Goal: Task Accomplishment & Management: Manage account settings

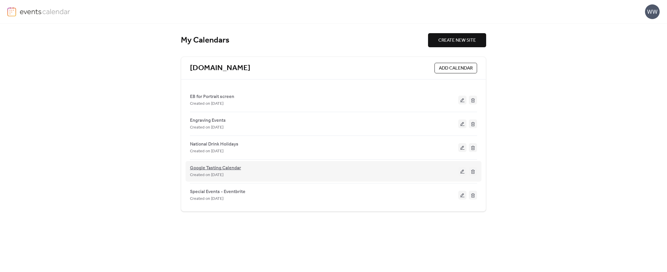
click at [233, 167] on span "Google Tasting Calendar" at bounding box center [215, 168] width 51 height 7
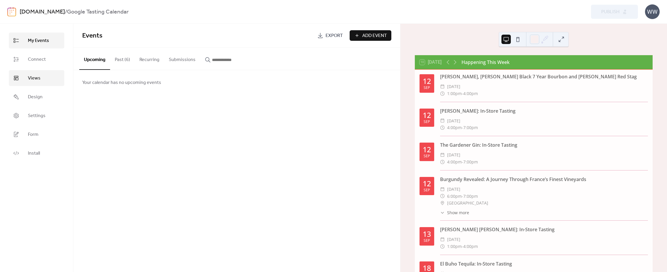
click at [47, 75] on link "Views" at bounding box center [37, 78] width 56 height 16
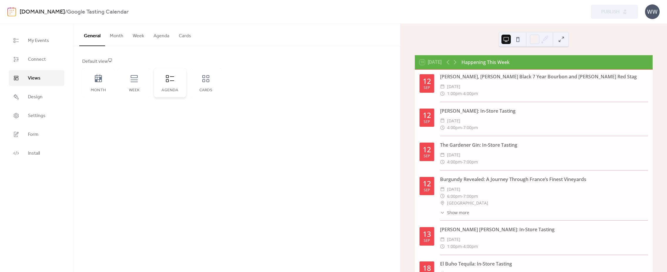
click at [171, 79] on icon at bounding box center [169, 78] width 9 height 9
click at [183, 38] on button "Cards" at bounding box center [185, 35] width 22 height 22
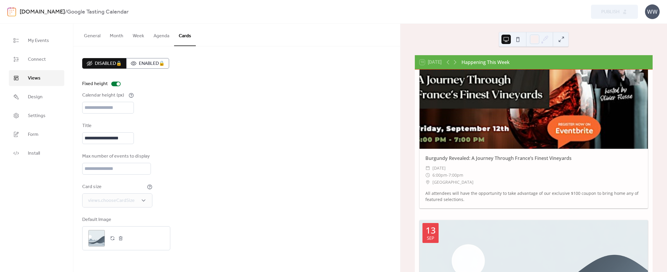
scroll to position [505, 0]
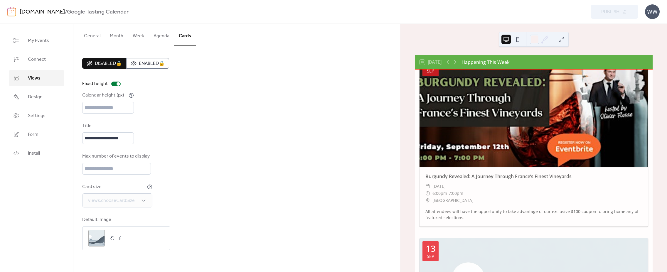
click at [149, 34] on button "Agenda" at bounding box center [161, 35] width 25 height 22
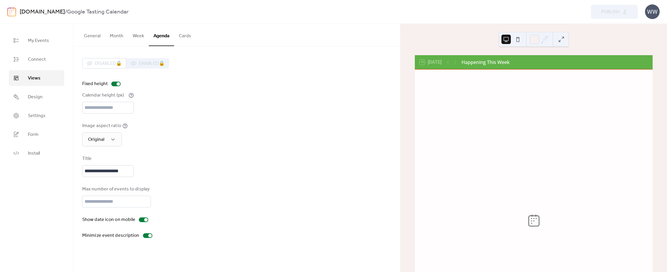
click at [31, 80] on span "Views" at bounding box center [34, 78] width 13 height 7
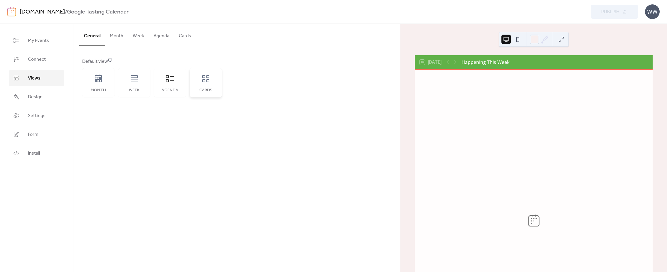
click at [214, 83] on div "Cards" at bounding box center [206, 82] width 32 height 29
click at [201, 82] on div "Cards" at bounding box center [206, 82] width 32 height 29
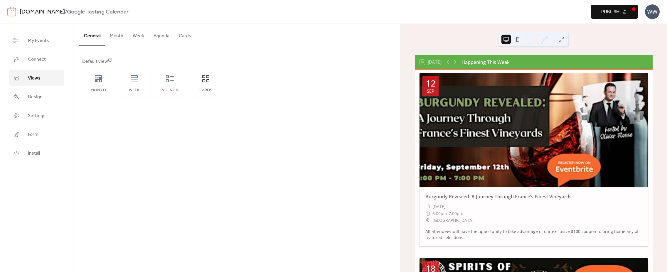
click at [178, 37] on button "Cards" at bounding box center [185, 35] width 22 height 22
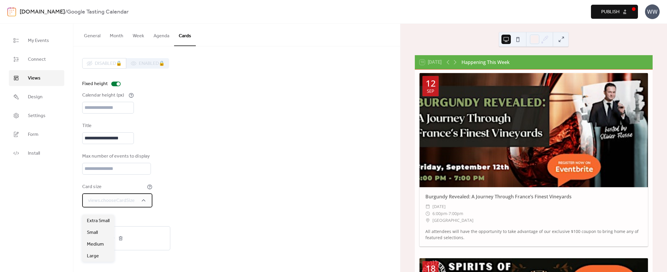
click at [118, 204] on span "views.chooseCardSize" at bounding box center [111, 200] width 47 height 7
click at [98, 233] on span "Small" at bounding box center [92, 232] width 11 height 7
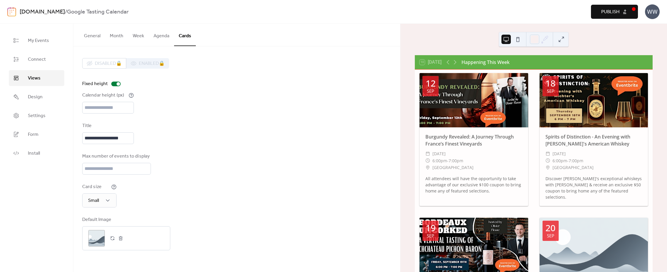
click at [518, 40] on button at bounding box center [517, 39] width 9 height 9
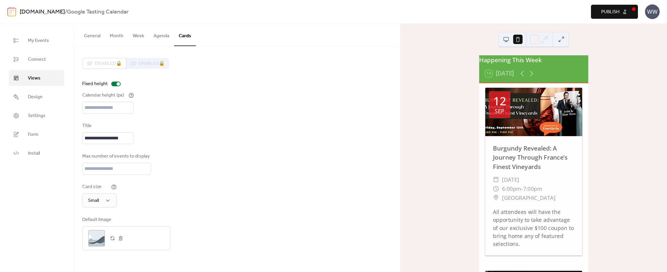
click at [511, 42] on button at bounding box center [506, 39] width 9 height 9
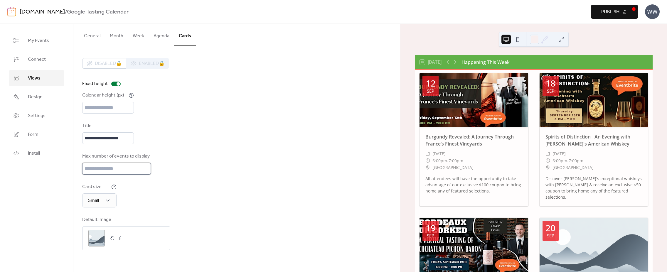
click at [144, 175] on input "*" at bounding box center [116, 169] width 69 height 12
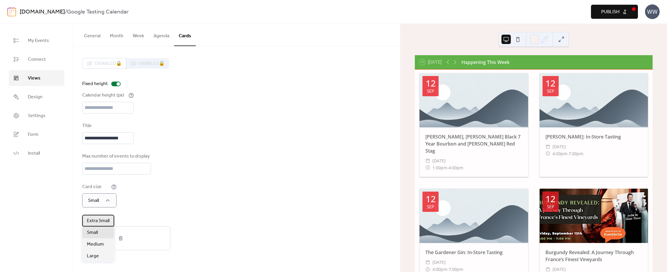
click at [98, 217] on div "Extra Small" at bounding box center [98, 221] width 32 height 12
click at [145, 172] on input "*" at bounding box center [116, 169] width 69 height 12
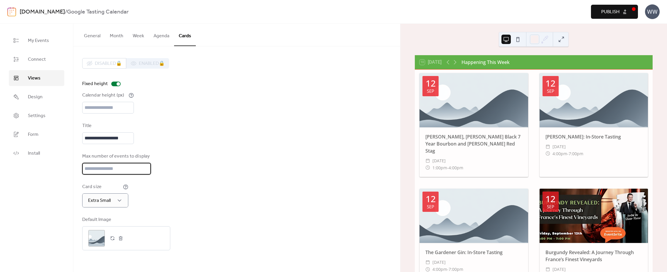
click at [145, 172] on input "*" at bounding box center [116, 169] width 69 height 12
click at [145, 175] on input "*" at bounding box center [116, 169] width 69 height 12
type input "*"
click at [145, 175] on input "*" at bounding box center [116, 169] width 69 height 12
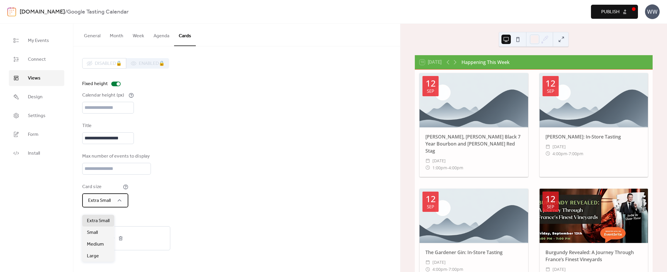
click at [124, 202] on div "Extra Small" at bounding box center [105, 201] width 46 height 14
click at [96, 241] on div "Medium" at bounding box center [98, 245] width 32 height 12
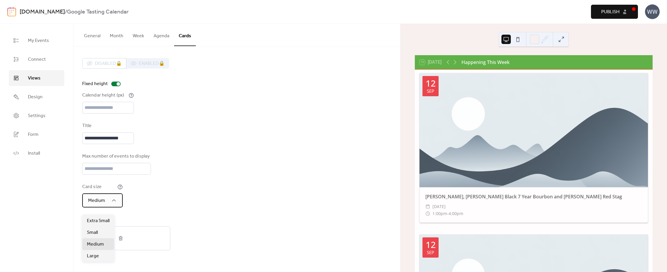
click at [98, 205] on span "Medium" at bounding box center [96, 200] width 17 height 9
click at [96, 234] on span "Small" at bounding box center [92, 232] width 11 height 7
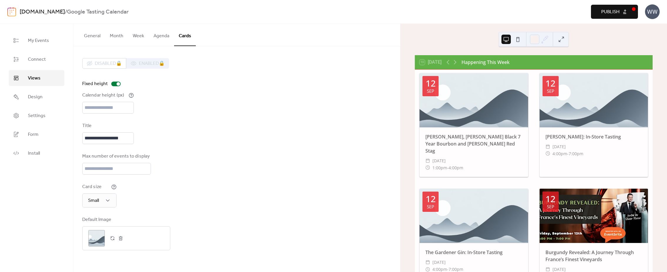
click at [182, 208] on div "Card size Small" at bounding box center [236, 196] width 309 height 24
click at [112, 243] on button "button" at bounding box center [112, 238] width 8 height 8
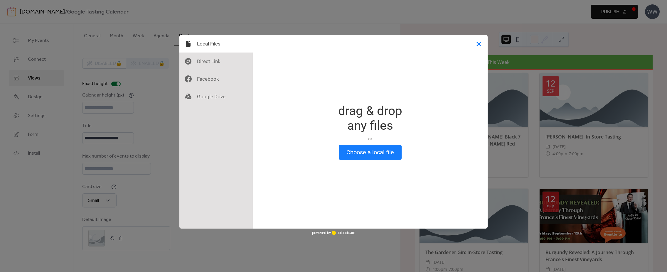
click at [479, 46] on button "Close" at bounding box center [479, 44] width 18 height 18
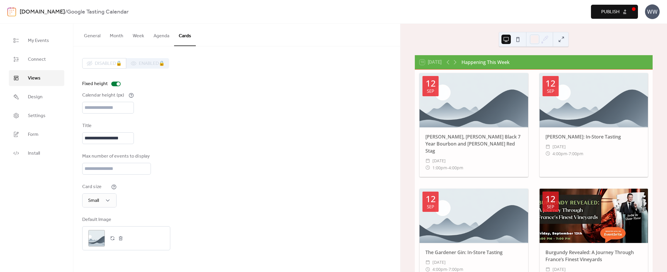
click at [43, 79] on link "Views" at bounding box center [37, 78] width 56 height 16
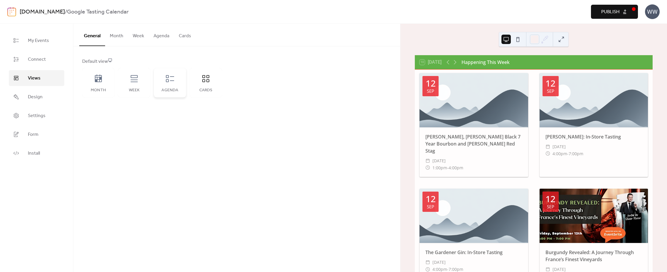
click at [167, 86] on div "Agenda" at bounding box center [170, 82] width 32 height 29
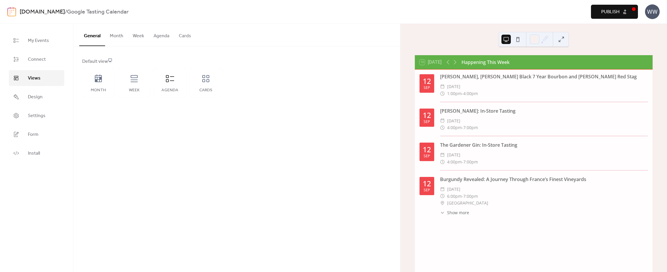
click at [158, 32] on button "Agenda" at bounding box center [161, 35] width 25 height 22
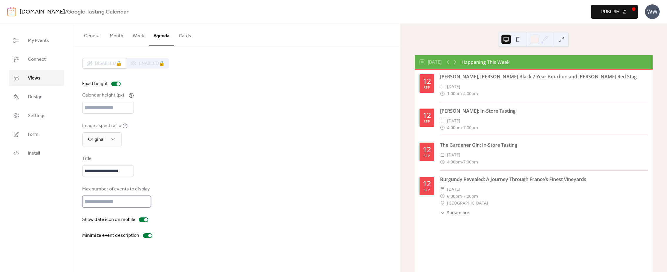
click at [145, 205] on input "*" at bounding box center [116, 202] width 69 height 12
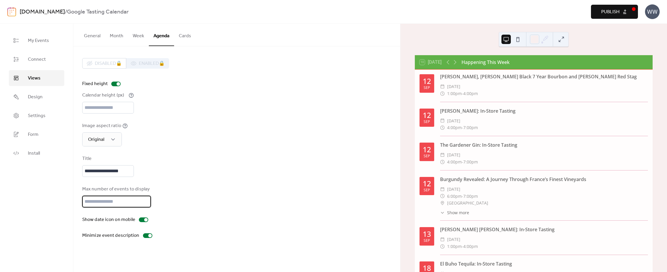
click at [225, 153] on div "**********" at bounding box center [236, 148] width 309 height 181
click at [519, 34] on div at bounding box center [512, 39] width 21 height 14
click at [519, 36] on button at bounding box center [517, 39] width 9 height 9
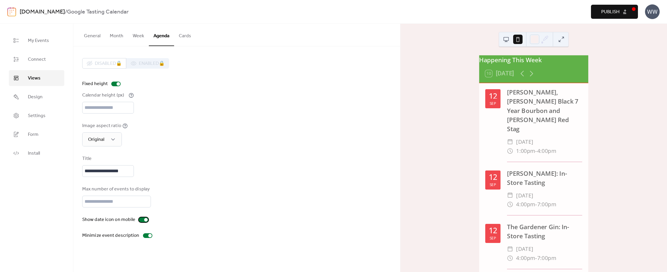
click at [143, 222] on div at bounding box center [143, 220] width 9 height 5
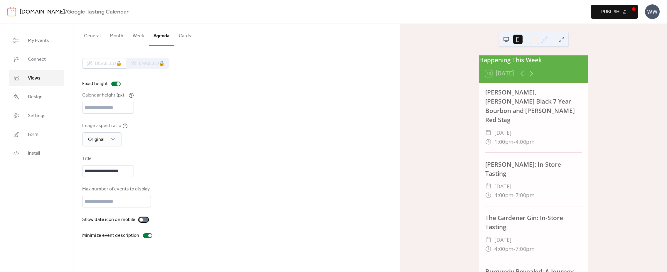
click at [143, 222] on div at bounding box center [143, 220] width 9 height 5
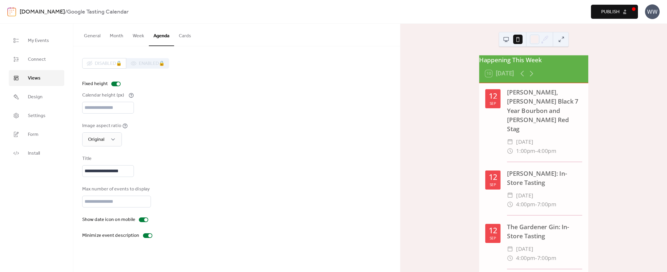
click at [507, 39] on button at bounding box center [506, 39] width 9 height 9
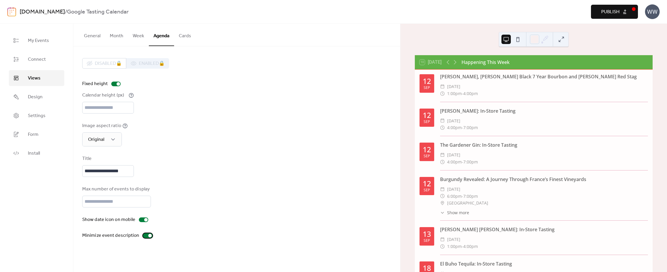
click at [148, 238] on div at bounding box center [150, 236] width 4 height 4
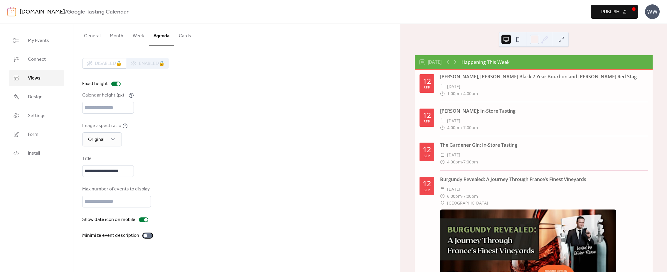
click at [147, 238] on div at bounding box center [147, 236] width 9 height 5
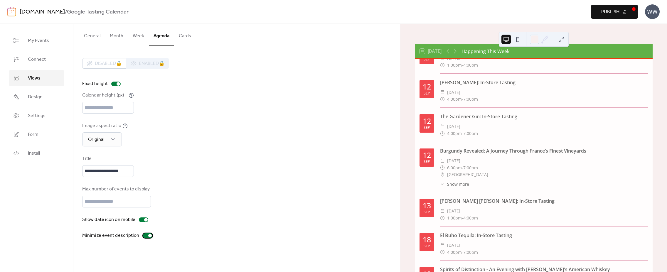
scroll to position [89, 0]
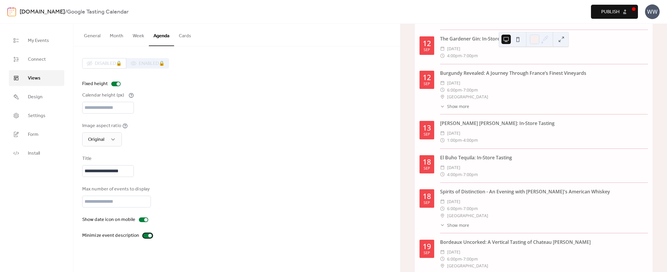
click at [148, 238] on div at bounding box center [150, 236] width 4 height 4
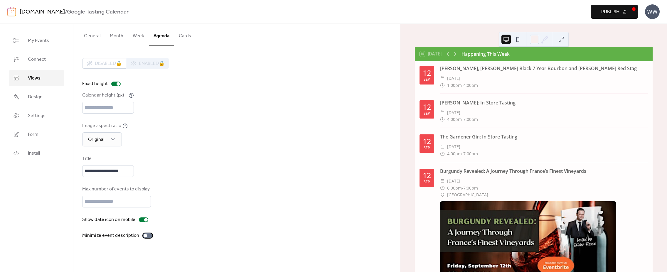
scroll to position [0, 0]
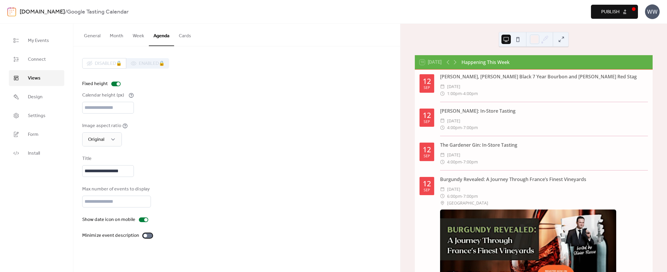
click at [143, 239] on label "Minimize event description" at bounding box center [118, 235] width 73 height 7
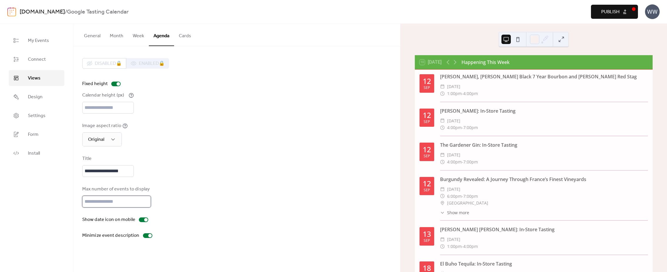
type input "*"
click at [144, 208] on input "*" at bounding box center [116, 202] width 69 height 12
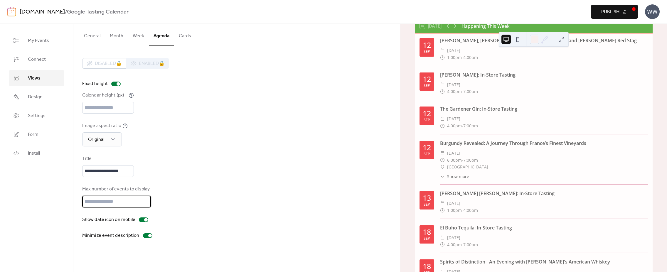
scroll to position [109, 0]
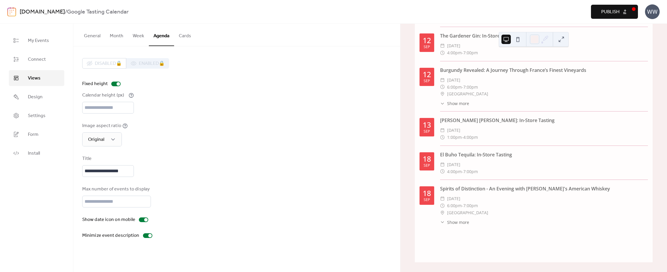
click at [233, 177] on div "**********" at bounding box center [236, 166] width 309 height 22
click at [53, 12] on link "[DOMAIN_NAME]" at bounding box center [42, 11] width 45 height 11
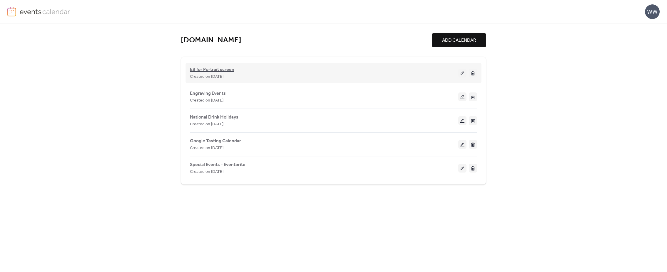
click at [221, 69] on span "EB for Portrait screen" at bounding box center [212, 69] width 44 height 7
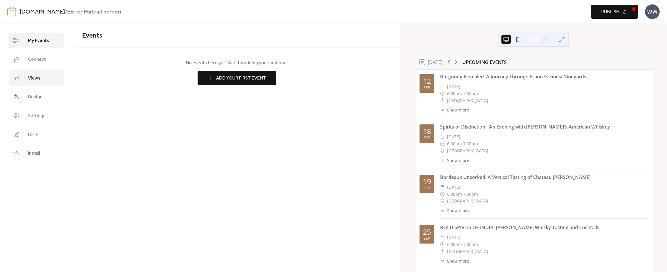
click at [53, 79] on link "Views" at bounding box center [37, 78] width 56 height 16
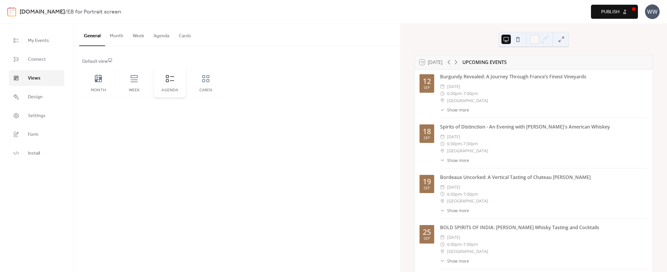
click at [177, 86] on div "Agenda" at bounding box center [170, 82] width 32 height 29
click at [165, 28] on button "Agenda" at bounding box center [161, 35] width 25 height 22
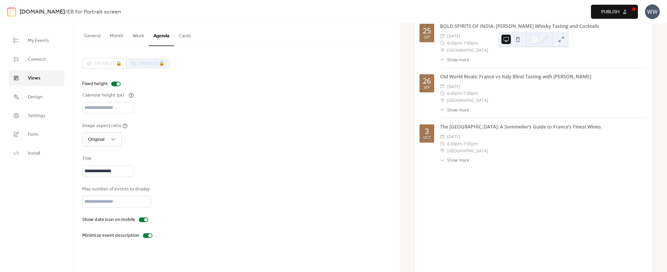
scroll to position [263, 0]
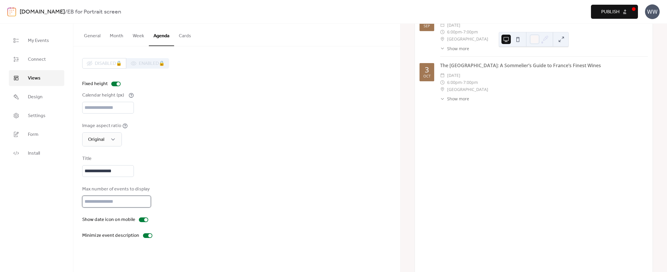
type input "*"
click at [143, 208] on input "*" at bounding box center [116, 202] width 69 height 12
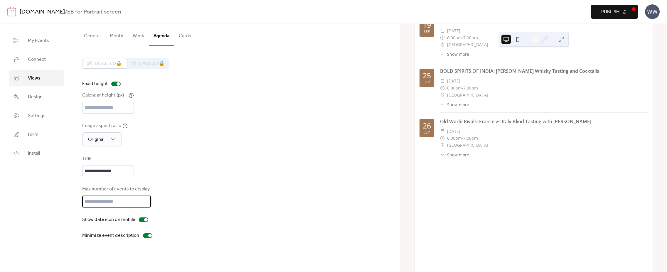
scroll to position [91, 0]
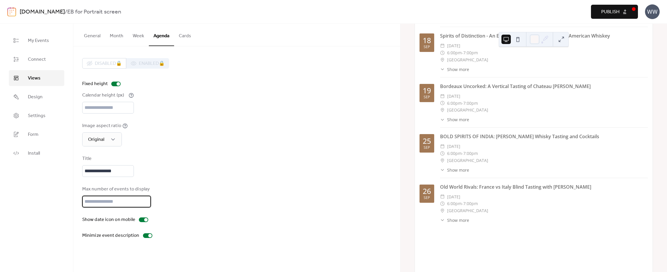
click at [619, 12] on span "Publish" at bounding box center [611, 12] width 18 height 7
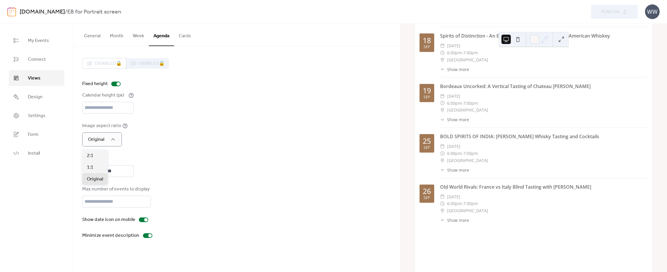
click at [146, 138] on div "Image aspect ratio Original" at bounding box center [236, 134] width 309 height 24
click at [31, 43] on span "My Events" at bounding box center [38, 40] width 21 height 7
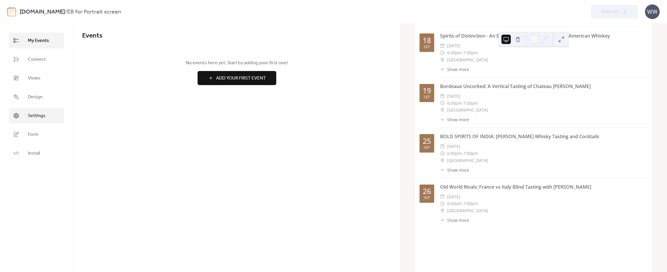
click at [30, 111] on link "Settings" at bounding box center [37, 116] width 56 height 16
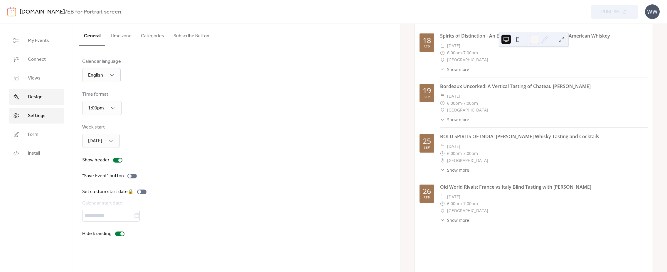
click at [31, 101] on span "Design" at bounding box center [35, 97] width 15 height 7
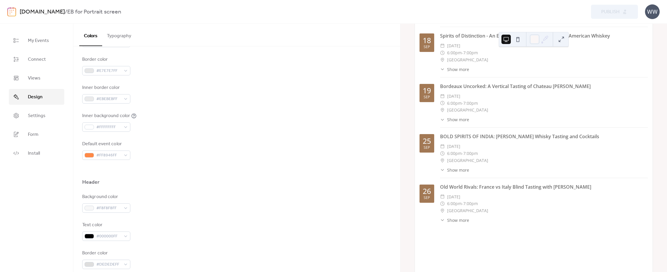
scroll to position [6, 0]
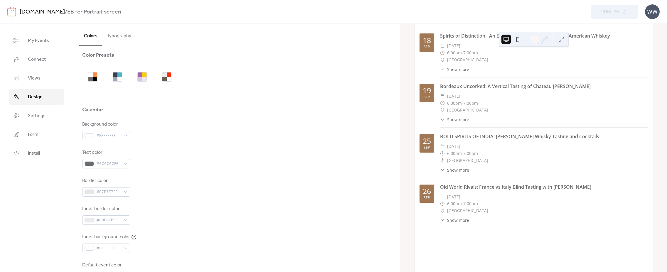
click at [122, 38] on button "Typography" at bounding box center [119, 35] width 34 height 22
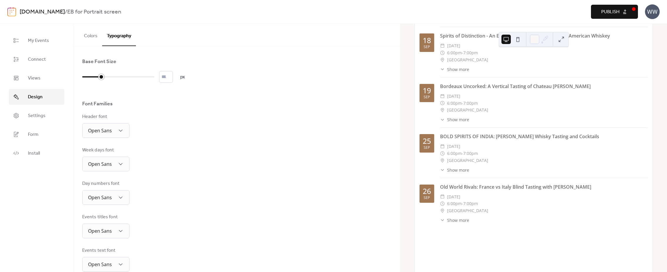
drag, startPoint x: 83, startPoint y: 78, endPoint x: 98, endPoint y: 78, distance: 15.3
click at [98, 78] on div at bounding box center [101, 77] width 6 height 6
click at [614, 14] on span "Publish" at bounding box center [611, 12] width 18 height 7
type input "*"
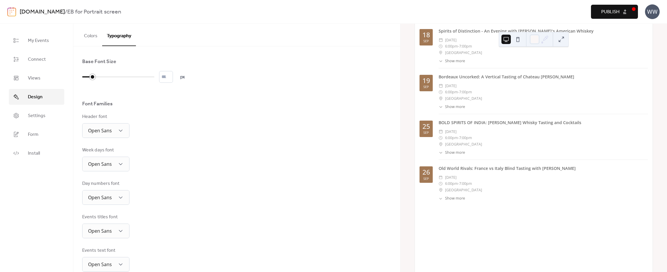
drag, startPoint x: 101, startPoint y: 79, endPoint x: 95, endPoint y: 80, distance: 5.9
click at [95, 80] on div at bounding box center [93, 77] width 6 height 6
click at [52, 108] on link "Settings" at bounding box center [37, 116] width 56 height 16
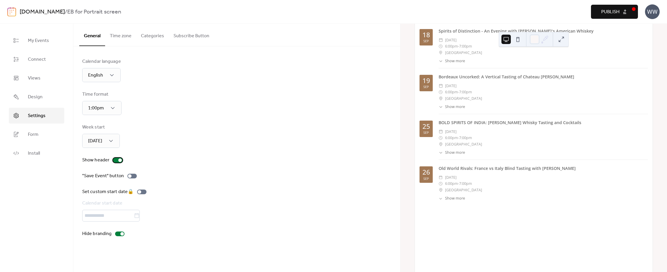
click at [120, 161] on div at bounding box center [120, 161] width 4 height 4
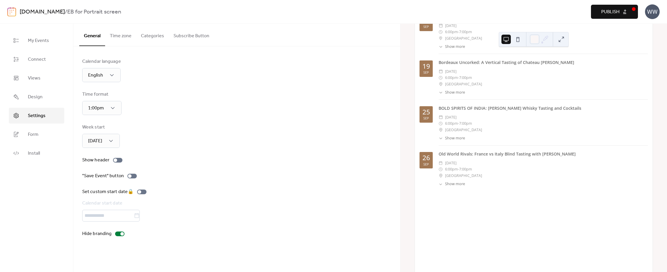
click at [597, 14] on button "Publish" at bounding box center [614, 12] width 47 height 14
click at [35, 77] on span "Views" at bounding box center [34, 78] width 13 height 7
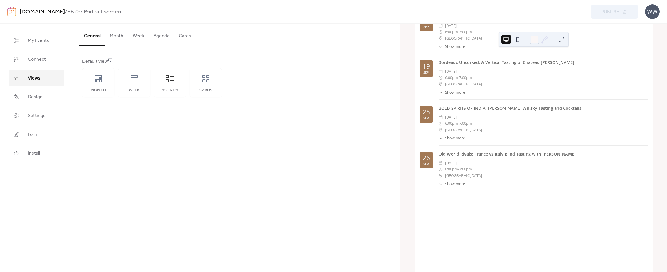
click at [162, 27] on button "Agenda" at bounding box center [161, 35] width 25 height 22
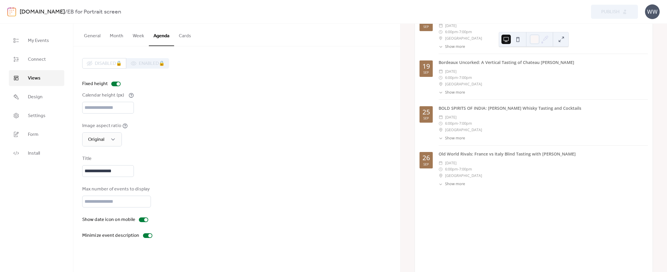
click at [33, 105] on ul "My Events Connect Views Design Settings Form Install" at bounding box center [37, 97] width 56 height 129
click at [33, 101] on span "Design" at bounding box center [35, 97] width 15 height 7
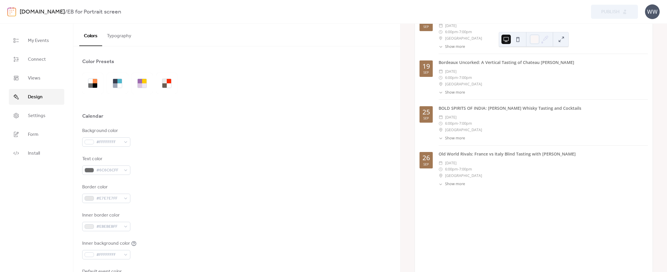
click at [124, 33] on button "Typography" at bounding box center [119, 35] width 34 height 22
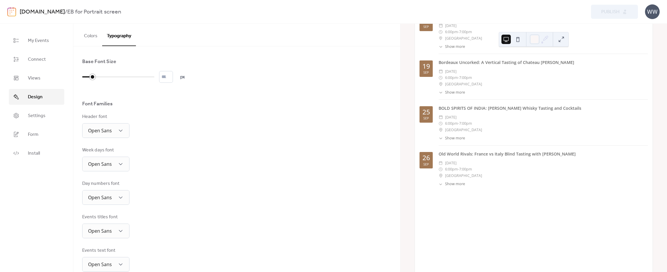
type input "*"
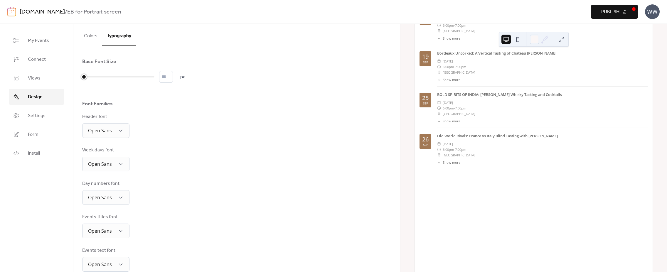
drag, startPoint x: 90, startPoint y: 78, endPoint x: 80, endPoint y: 79, distance: 10.9
click at [80, 79] on div "Base Font Size * px Font Families Header font Open Sans Week days font Open San…" at bounding box center [236, 198] width 327 height 304
click at [44, 84] on link "Views" at bounding box center [37, 78] width 56 height 16
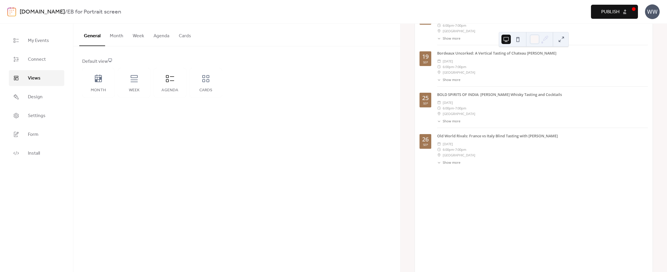
click at [172, 32] on button "Agenda" at bounding box center [161, 35] width 25 height 22
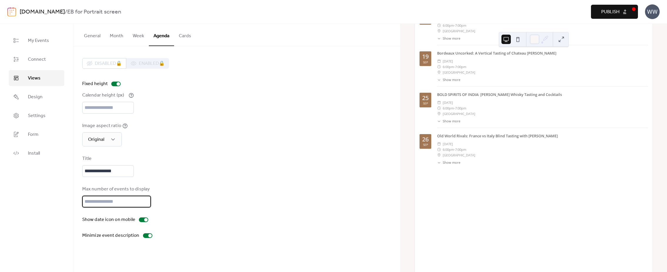
click at [145, 205] on input "*" at bounding box center [116, 202] width 69 height 12
click at [600, 11] on button "Publish" at bounding box center [614, 12] width 47 height 14
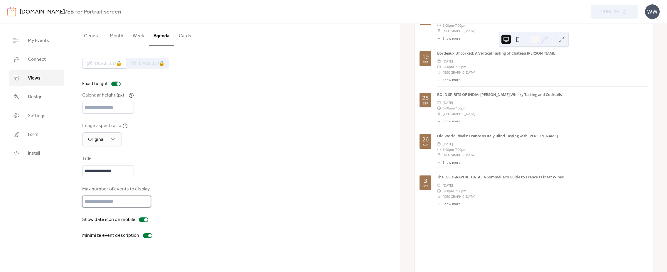
type input "*"
click at [145, 208] on input "*" at bounding box center [116, 202] width 69 height 12
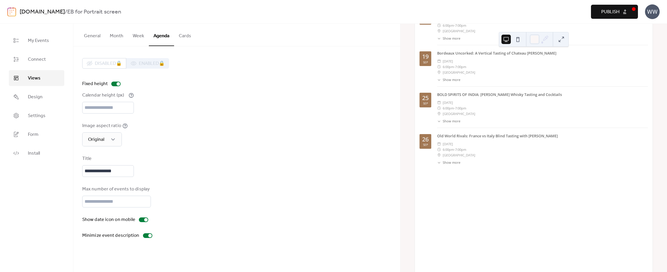
click at [608, 10] on span "Publish" at bounding box center [611, 12] width 18 height 7
click at [41, 91] on link "Design" at bounding box center [37, 97] width 56 height 16
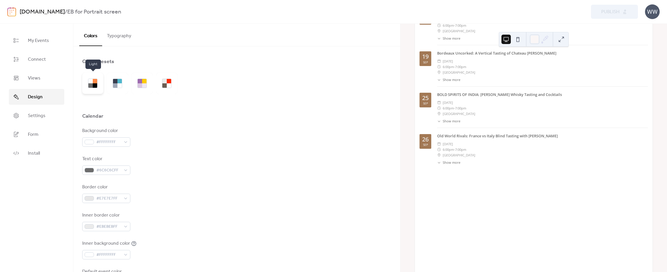
click at [91, 86] on div at bounding box center [90, 85] width 4 height 4
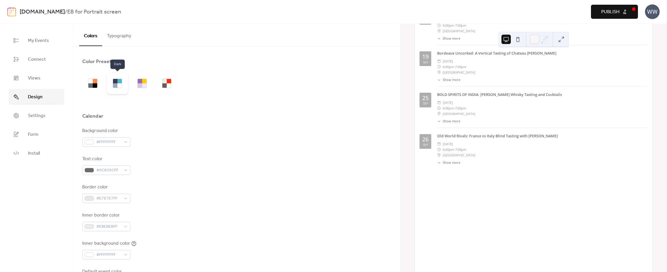
click at [116, 84] on div at bounding box center [115, 85] width 4 height 4
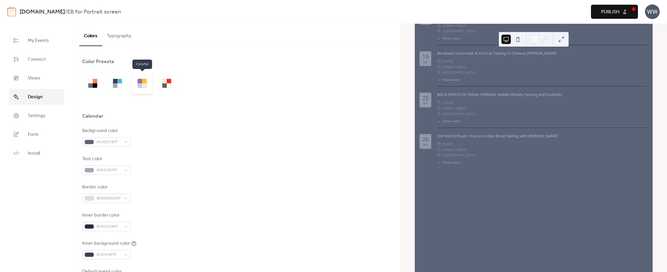
click at [145, 85] on div at bounding box center [144, 85] width 4 height 4
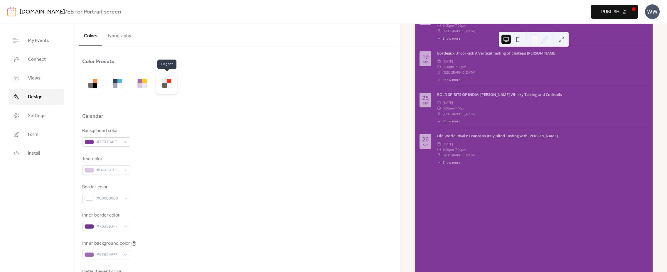
click at [164, 83] on div at bounding box center [164, 81] width 4 height 4
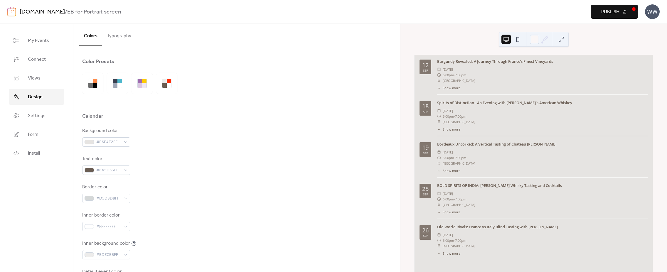
scroll to position [305, 0]
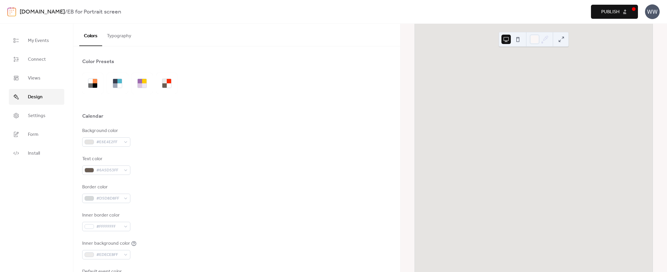
click at [38, 15] on link "[DOMAIN_NAME]" at bounding box center [42, 11] width 45 height 11
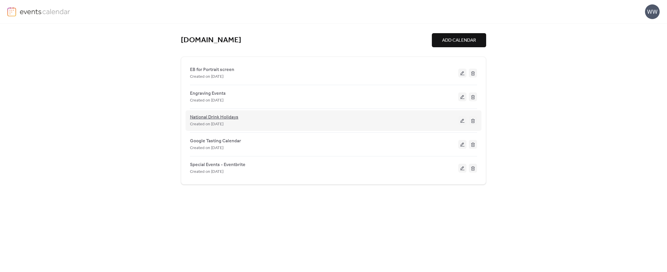
click at [214, 117] on span "National Drink Holidays" at bounding box center [214, 117] width 48 height 7
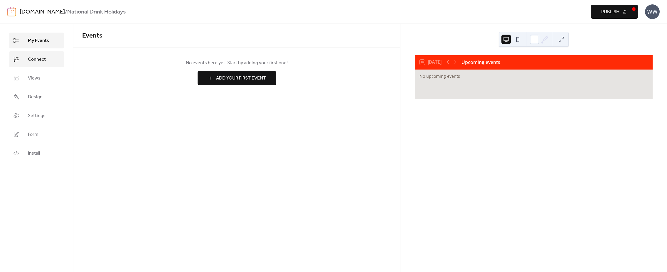
click at [43, 59] on span "Connect" at bounding box center [37, 59] width 18 height 7
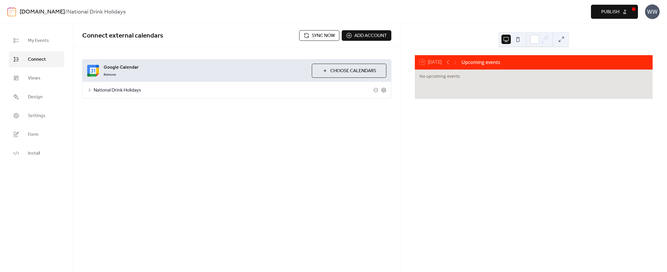
click at [90, 87] on div "National Drink Holidays" at bounding box center [237, 90] width 309 height 16
click at [89, 89] on icon at bounding box center [89, 90] width 5 height 5
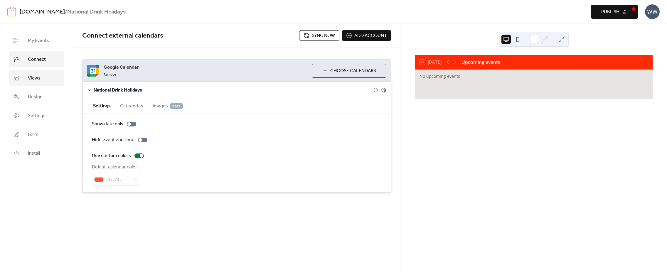
click at [25, 74] on link "Views" at bounding box center [37, 78] width 56 height 16
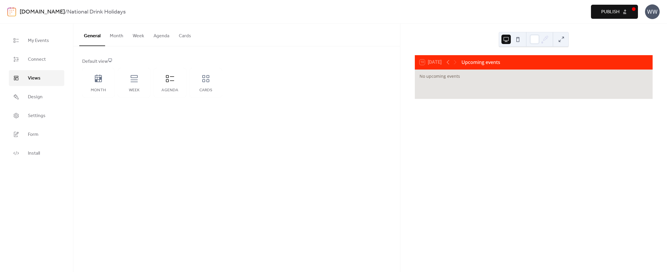
click at [158, 36] on button "Agenda" at bounding box center [161, 35] width 25 height 22
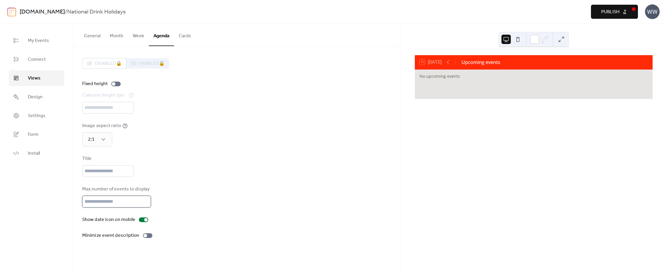
click at [145, 208] on input "**" at bounding box center [116, 202] width 69 height 12
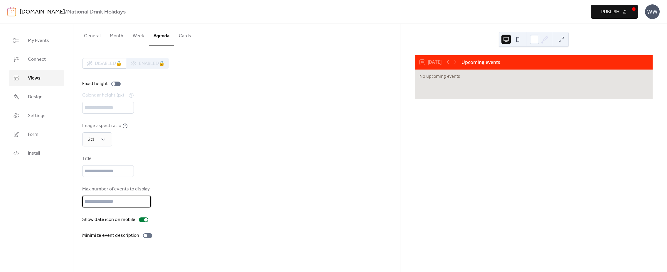
click at [145, 208] on input "**" at bounding box center [116, 202] width 69 height 12
type input "**"
click at [144, 208] on input "**" at bounding box center [116, 202] width 69 height 12
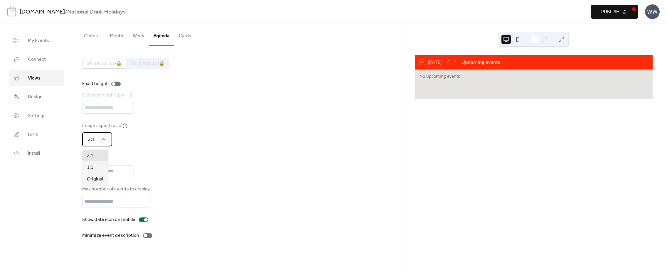
click at [94, 142] on span "2:1" at bounding box center [91, 139] width 6 height 9
click at [99, 177] on span "Original" at bounding box center [95, 179] width 16 height 7
click at [444, 94] on div "No upcoming events" at bounding box center [534, 84] width 238 height 29
click at [469, 61] on div "Upcoming events" at bounding box center [481, 62] width 39 height 7
click at [451, 62] on icon at bounding box center [448, 62] width 7 height 7
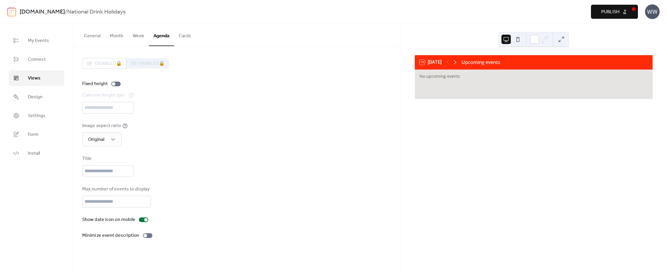
click at [455, 61] on icon at bounding box center [455, 62] width 7 height 7
click at [456, 62] on div at bounding box center [452, 62] width 14 height 7
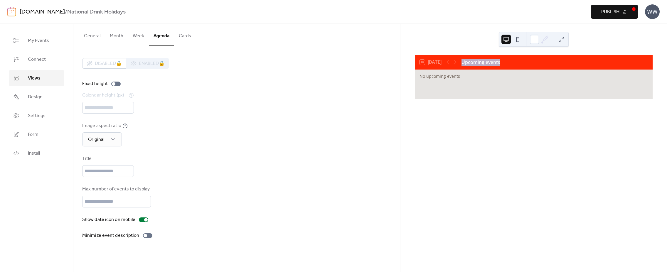
click at [456, 62] on div at bounding box center [452, 62] width 14 height 7
click at [451, 63] on div at bounding box center [452, 62] width 14 height 7
click at [450, 64] on div at bounding box center [452, 62] width 14 height 7
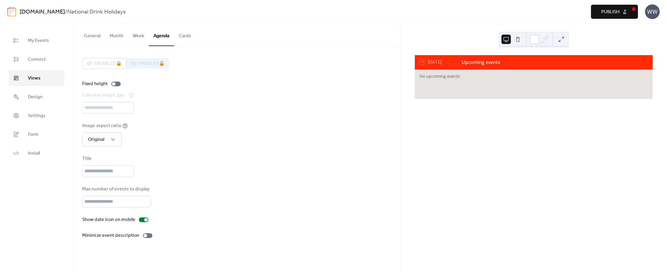
click at [456, 63] on div at bounding box center [452, 62] width 14 height 7
click at [243, 154] on div "Disabled 🔒 Enabled 🔒 Fixed height Calendar height (px) *** Image aspect ratio O…" at bounding box center [236, 148] width 309 height 181
click at [35, 11] on link "[DOMAIN_NAME]" at bounding box center [42, 11] width 45 height 11
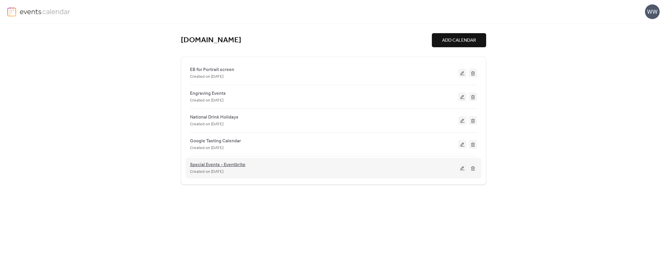
click at [213, 164] on span "Special Events - Eventbrite" at bounding box center [218, 165] width 56 height 7
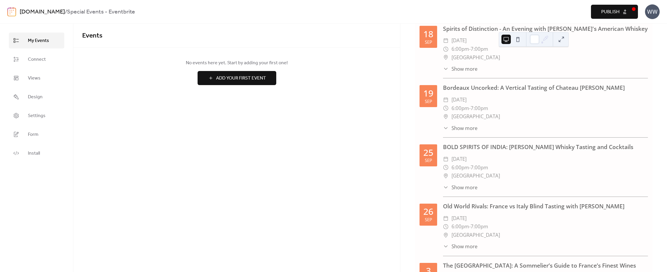
scroll to position [24, 0]
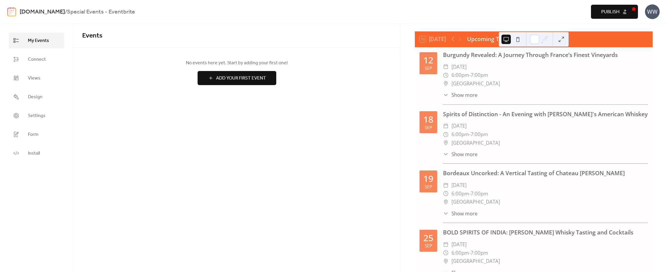
click at [67, 61] on div "My Events Connect Views Design Settings Form Install" at bounding box center [36, 148] width 73 height 248
click at [32, 62] on span "Connect" at bounding box center [37, 59] width 18 height 7
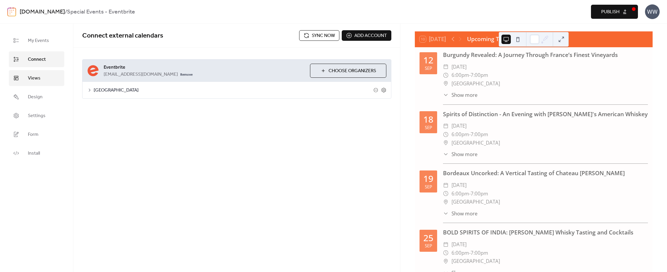
click at [35, 75] on span "Views" at bounding box center [34, 78] width 13 height 7
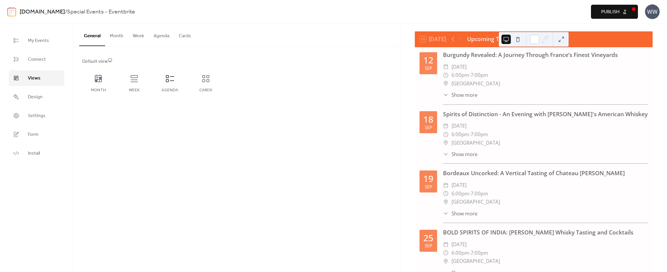
click at [181, 33] on button "Cards" at bounding box center [185, 35] width 22 height 22
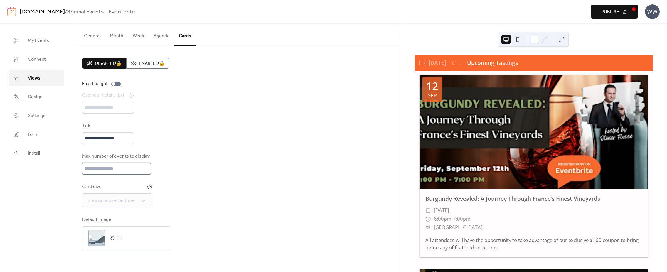
click at [144, 175] on input "**" at bounding box center [116, 169] width 69 height 12
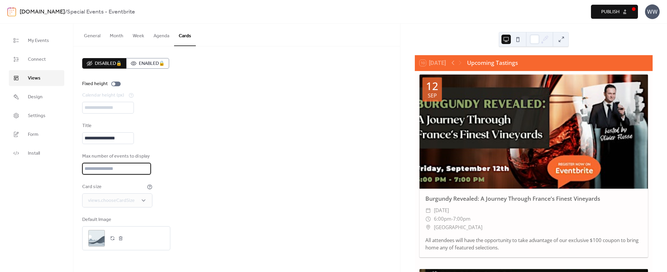
click at [144, 175] on input "**" at bounding box center [116, 169] width 69 height 12
click at [144, 175] on input "*" at bounding box center [116, 169] width 69 height 12
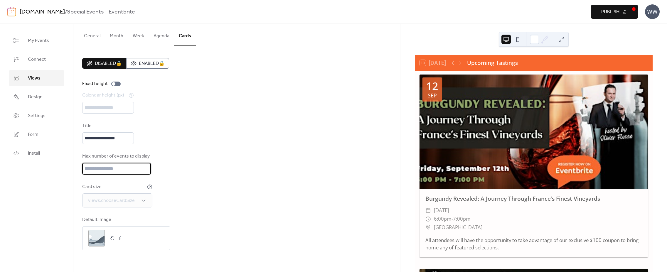
click at [144, 175] on input "*" at bounding box center [116, 169] width 69 height 12
type input "*"
click at [144, 175] on input "*" at bounding box center [116, 169] width 69 height 12
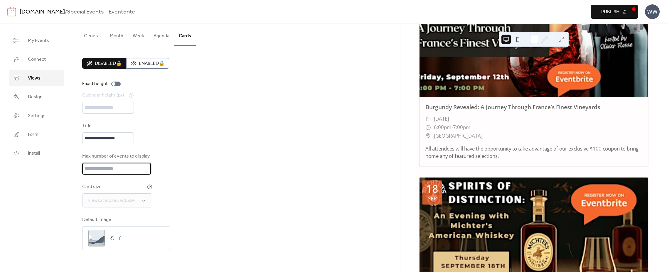
scroll to position [189, 0]
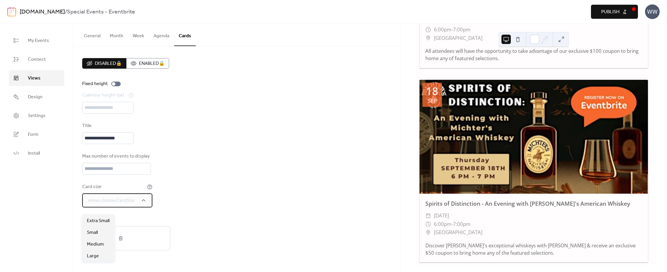
click at [136, 204] on div "views.chooseCardSize" at bounding box center [117, 201] width 70 height 14
click at [97, 236] on div "Small" at bounding box center [98, 233] width 32 height 12
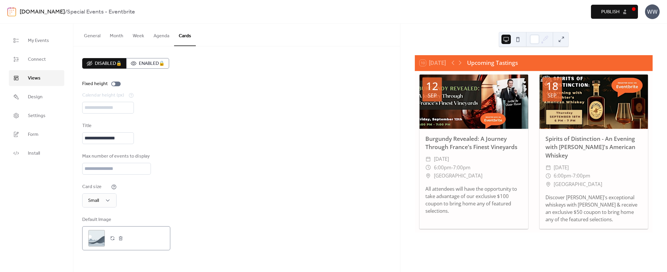
scroll to position [0, 0]
click at [95, 245] on span "Medium" at bounding box center [95, 244] width 17 height 7
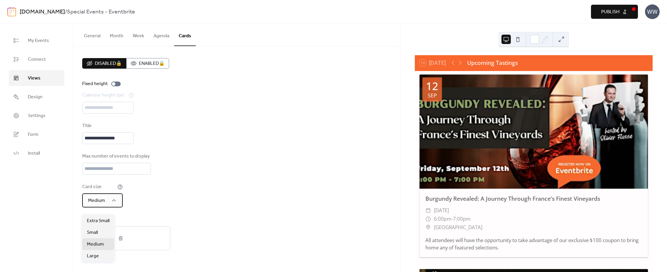
click at [103, 205] on span "Medium" at bounding box center [96, 200] width 17 height 9
click at [99, 222] on span "Extra Small" at bounding box center [98, 221] width 23 height 7
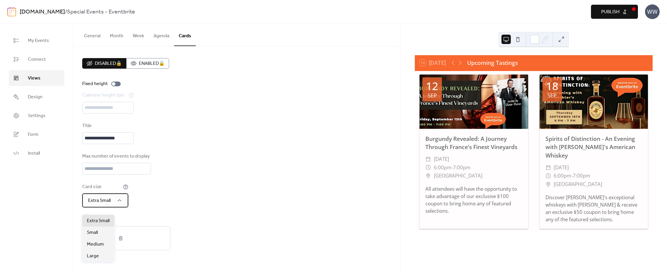
click at [108, 205] on span "Extra Small" at bounding box center [99, 200] width 23 height 9
click at [100, 228] on div "Small" at bounding box center [98, 233] width 32 height 12
click at [195, 199] on div "Card size Small" at bounding box center [236, 196] width 309 height 24
click at [43, 83] on link "Views" at bounding box center [37, 78] width 56 height 16
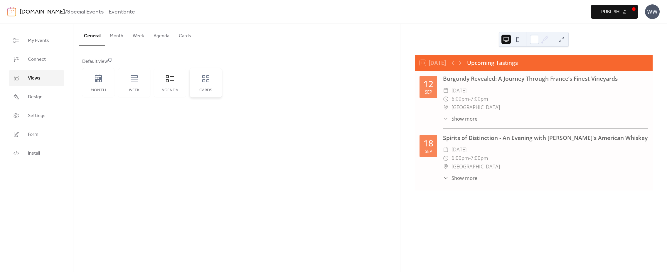
click at [202, 88] on div "Cards" at bounding box center [206, 90] width 21 height 5
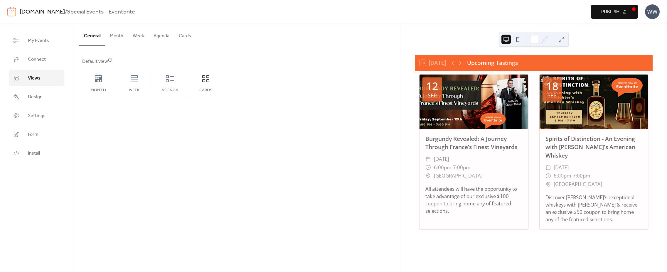
click at [184, 39] on button "Cards" at bounding box center [185, 35] width 22 height 22
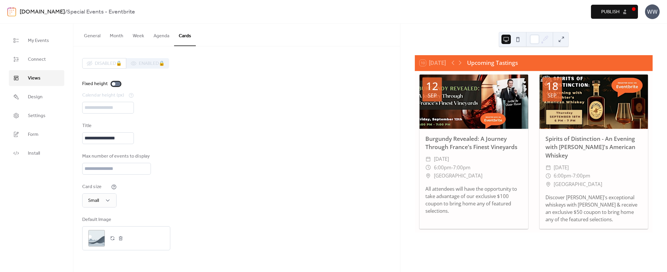
click at [110, 84] on label "Fixed height" at bounding box center [102, 83] width 41 height 7
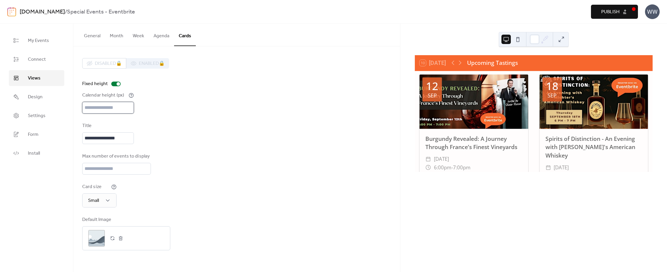
click at [111, 112] on input "***" at bounding box center [108, 108] width 52 height 12
type input "****"
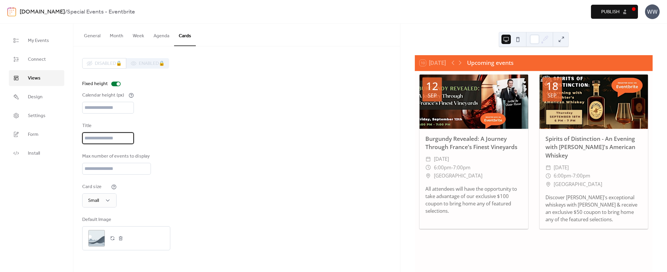
click at [198, 197] on div "Card size Small" at bounding box center [236, 196] width 309 height 24
click at [62, 121] on link "Settings" at bounding box center [37, 116] width 56 height 16
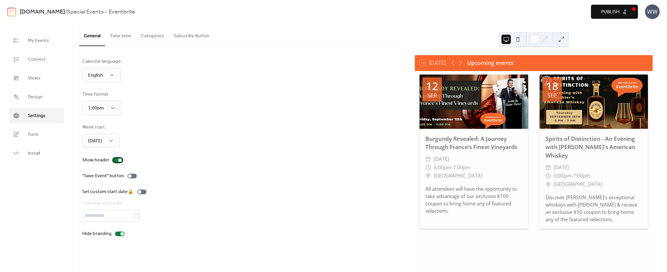
click at [115, 160] on div at bounding box center [117, 160] width 9 height 5
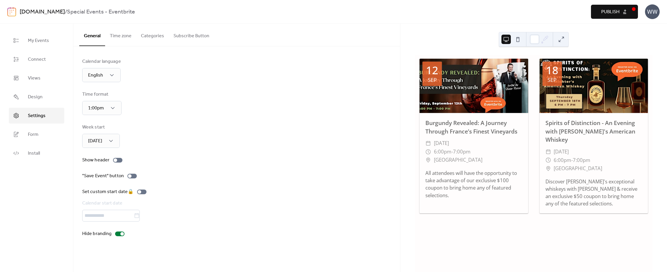
click at [175, 36] on button "Subscribe Button" at bounding box center [191, 35] width 45 height 22
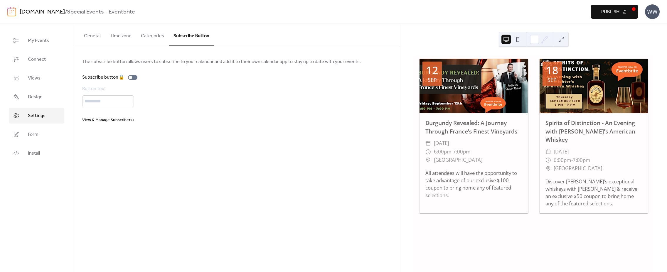
click at [157, 38] on button "Categories" at bounding box center [152, 35] width 33 height 22
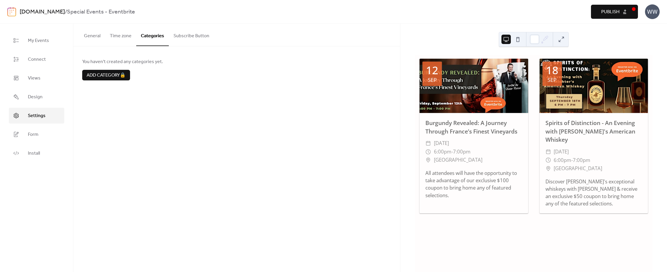
click at [126, 37] on button "Time zone" at bounding box center [120, 35] width 31 height 22
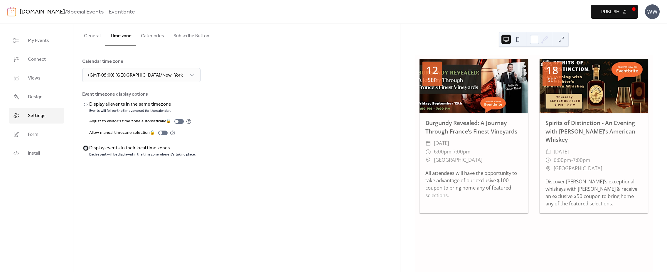
click at [84, 148] on div at bounding box center [86, 149] width 4 height 4
click at [41, 101] on span "Design" at bounding box center [35, 97] width 15 height 7
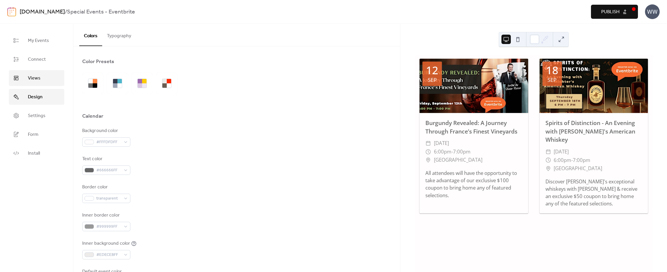
click at [55, 80] on link "Views" at bounding box center [37, 78] width 56 height 16
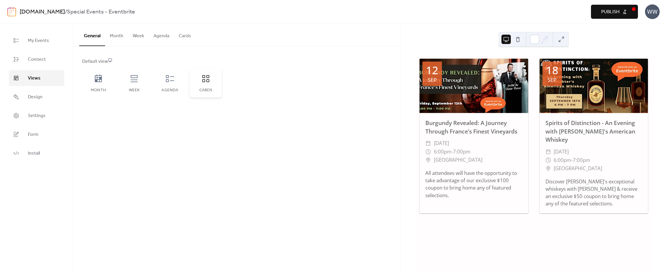
click at [202, 78] on icon at bounding box center [205, 78] width 9 height 9
click at [182, 31] on button "Cards" at bounding box center [185, 35] width 22 height 22
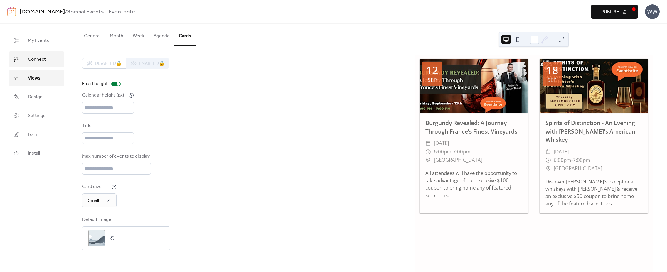
click at [47, 61] on link "Connect" at bounding box center [37, 59] width 56 height 16
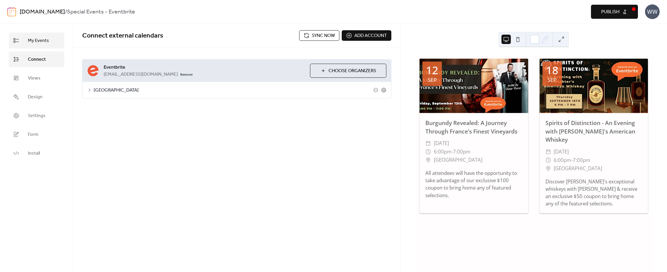
click at [39, 44] on span "My Events" at bounding box center [38, 40] width 21 height 7
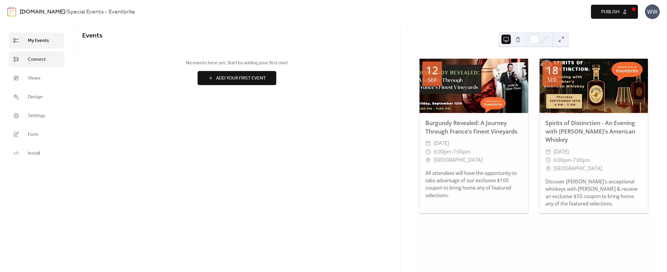
click at [38, 60] on span "Connect" at bounding box center [37, 59] width 18 height 7
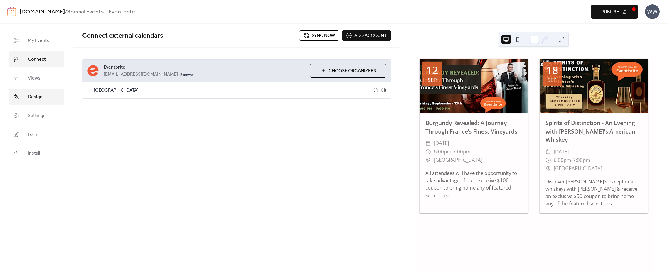
click at [44, 96] on link "Design" at bounding box center [37, 97] width 56 height 16
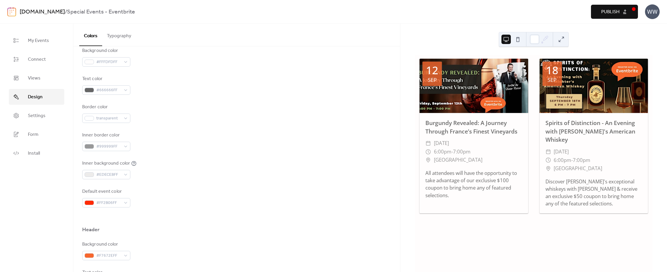
scroll to position [81, 0]
click at [123, 33] on button "Typography" at bounding box center [119, 35] width 34 height 22
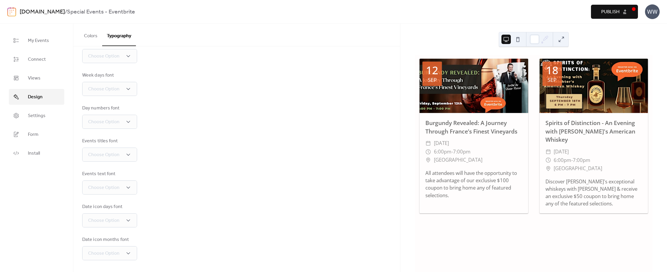
scroll to position [76, 0]
click at [93, 36] on button "Colors" at bounding box center [90, 35] width 23 height 22
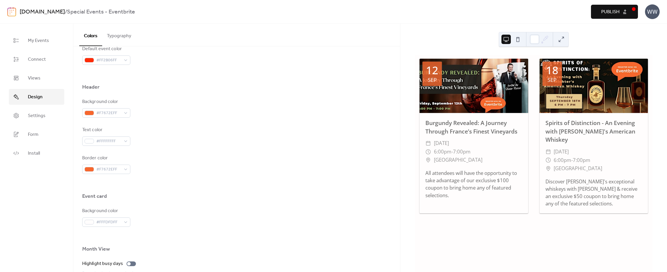
scroll to position [297, 0]
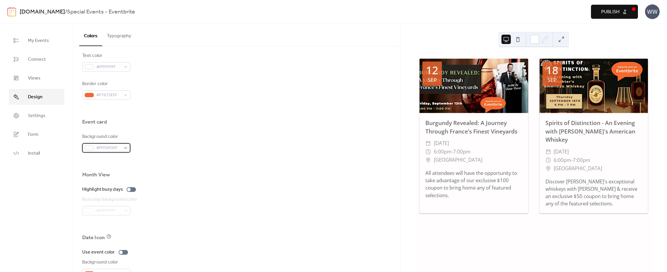
click at [118, 147] on span "#FFFDFDFF" at bounding box center [108, 148] width 25 height 7
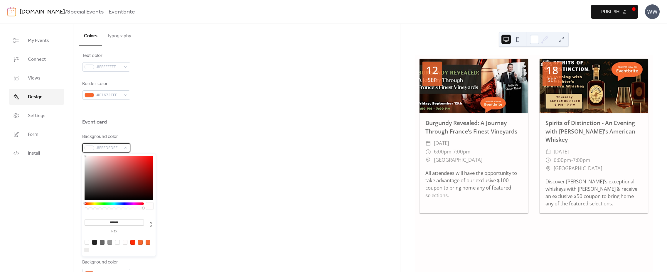
type input "*******"
click at [145, 171] on div at bounding box center [119, 178] width 69 height 44
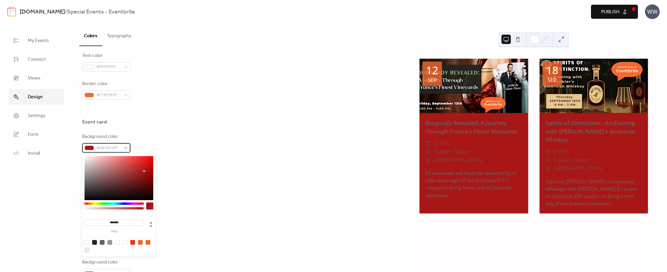
click at [118, 147] on span "#A81616FF" at bounding box center [108, 148] width 25 height 7
type input "***"
click at [86, 209] on div at bounding box center [114, 208] width 58 height 2
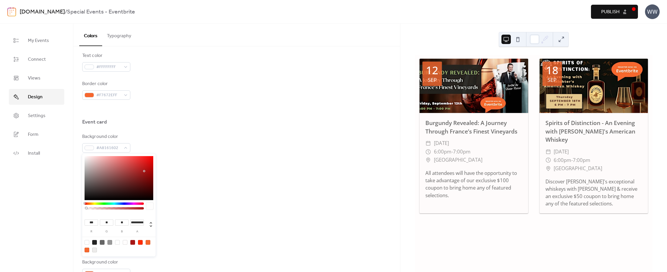
click at [197, 179] on div "Month View" at bounding box center [236, 177] width 309 height 10
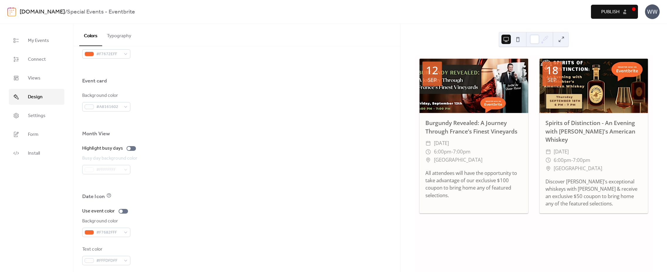
scroll to position [343, 0]
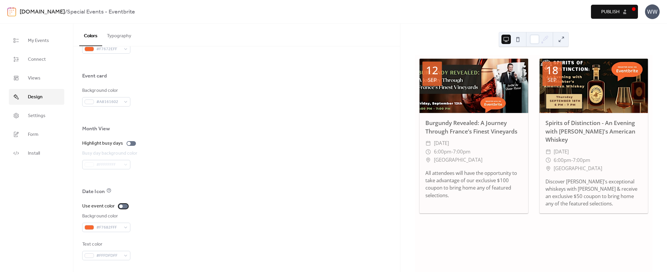
click at [120, 206] on div at bounding box center [121, 207] width 4 height 4
click at [119, 206] on div at bounding box center [123, 206] width 9 height 5
click at [119, 206] on div at bounding box center [121, 207] width 4 height 4
click at [119, 206] on div at bounding box center [123, 206] width 9 height 5
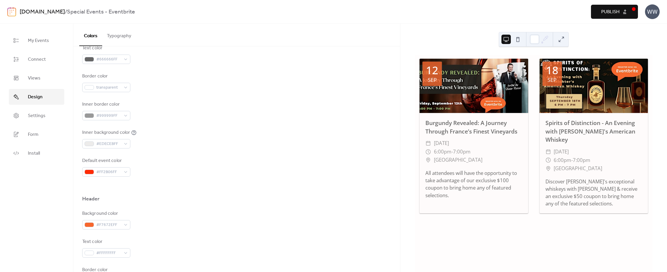
scroll to position [0, 0]
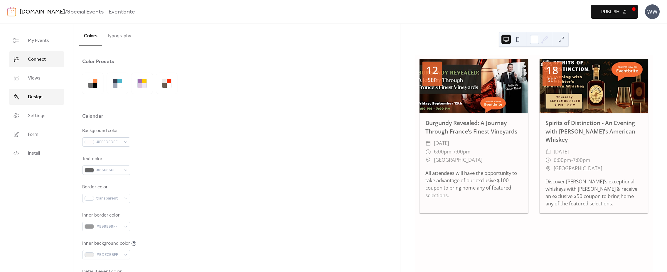
click at [43, 55] on link "Connect" at bounding box center [37, 59] width 56 height 16
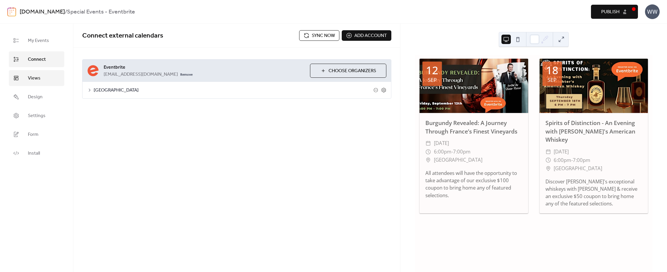
click at [33, 75] on span "Views" at bounding box center [34, 78] width 13 height 7
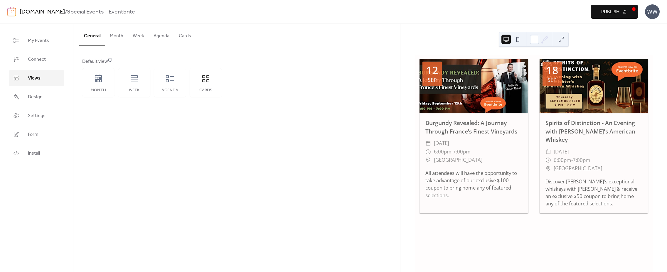
click at [192, 34] on button "Cards" at bounding box center [185, 35] width 22 height 22
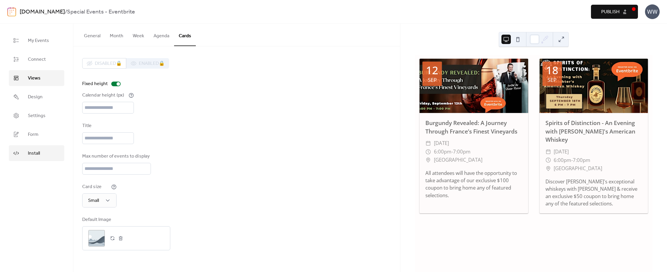
click at [48, 149] on link "Install" at bounding box center [37, 153] width 56 height 16
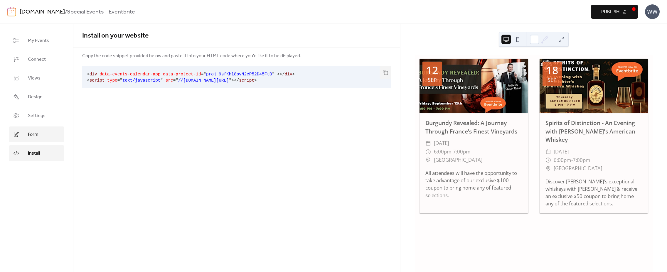
click at [45, 129] on link "Form" at bounding box center [37, 135] width 56 height 16
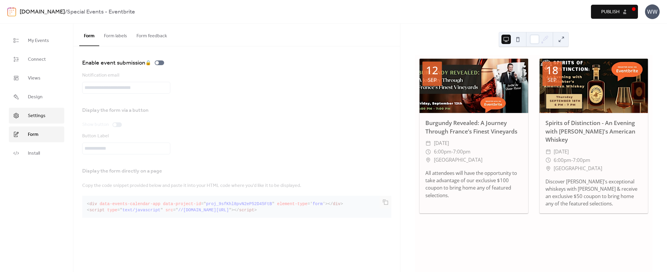
click at [46, 118] on link "Settings" at bounding box center [37, 116] width 56 height 16
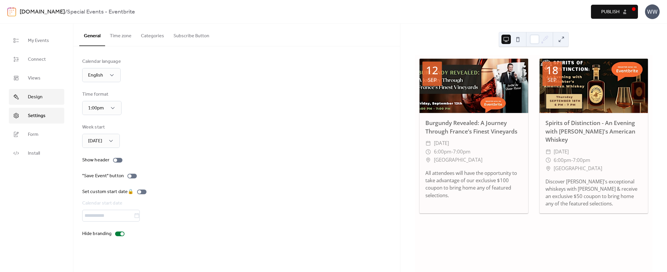
click at [49, 99] on link "Design" at bounding box center [37, 97] width 56 height 16
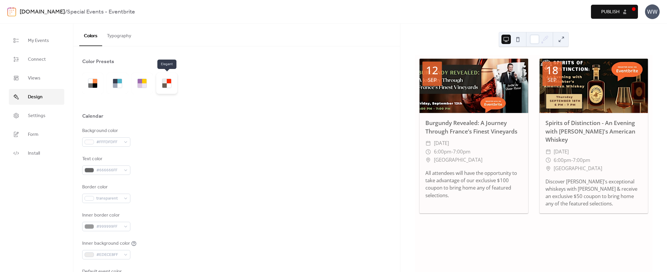
click at [173, 82] on div at bounding box center [166, 83] width 21 height 21
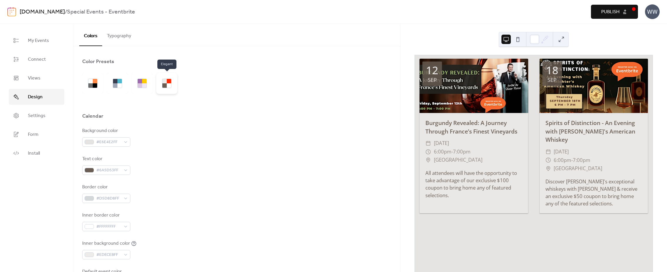
click at [167, 83] on div at bounding box center [169, 81] width 4 height 4
click at [147, 85] on div at bounding box center [142, 83] width 21 height 21
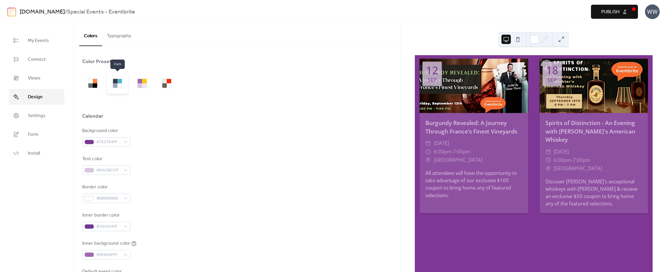
click at [119, 84] on div at bounding box center [119, 85] width 4 height 4
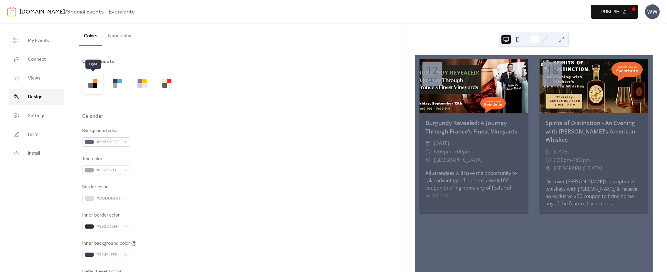
click at [95, 84] on div at bounding box center [95, 85] width 4 height 4
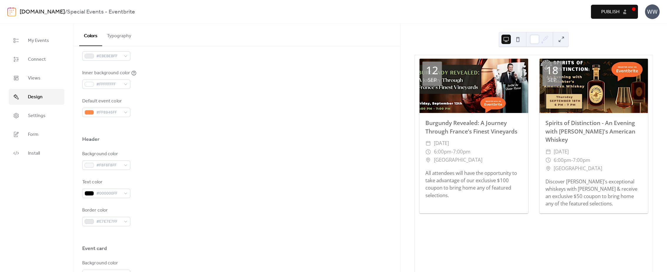
scroll to position [343, 0]
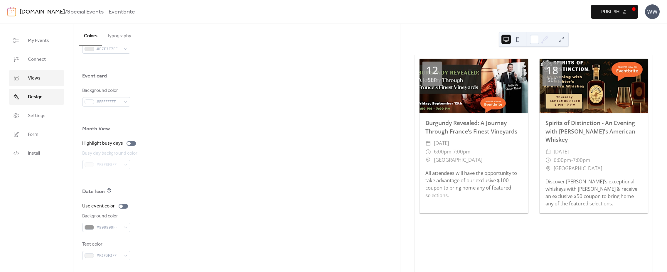
click at [43, 85] on link "Views" at bounding box center [37, 78] width 56 height 16
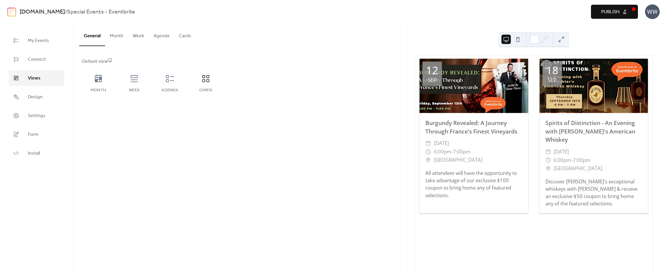
click at [45, 69] on ul "My Events Connect Views Design Settings Form Install" at bounding box center [37, 97] width 56 height 129
click at [46, 65] on link "Connect" at bounding box center [37, 59] width 56 height 16
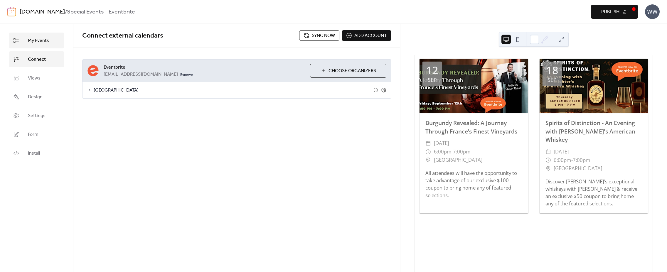
click at [40, 39] on span "My Events" at bounding box center [38, 40] width 21 height 7
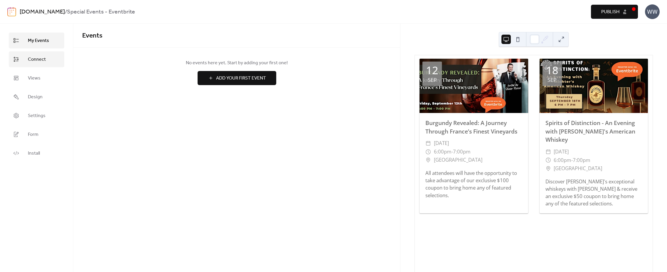
click at [39, 61] on span "Connect" at bounding box center [37, 59] width 18 height 7
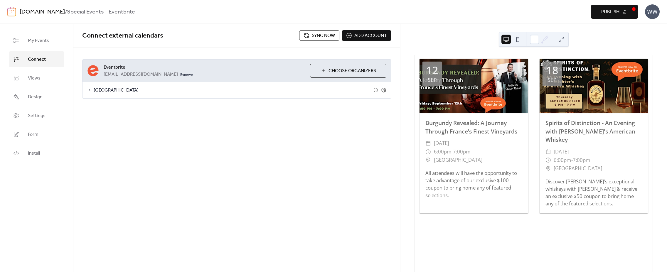
click at [518, 37] on button at bounding box center [517, 39] width 9 height 9
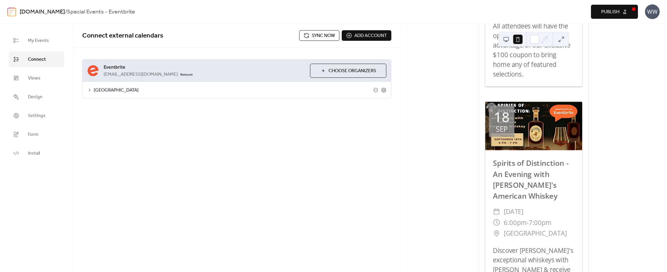
scroll to position [195, 0]
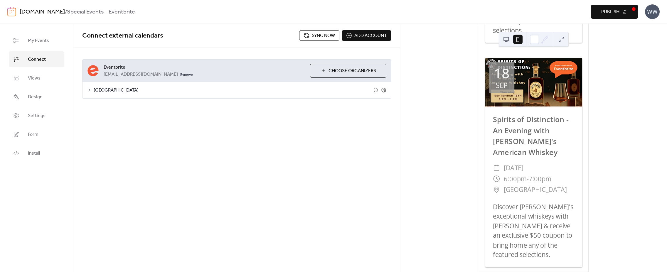
click at [38, 10] on link "[DOMAIN_NAME]" at bounding box center [42, 11] width 45 height 11
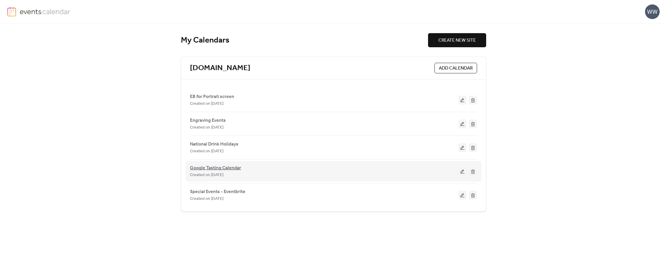
click at [199, 167] on span "Google Tasting Calendar" at bounding box center [215, 168] width 51 height 7
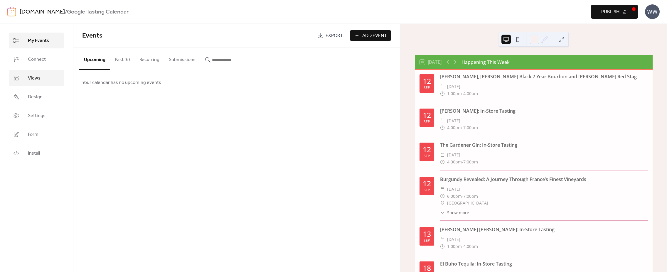
click at [41, 77] on link "Views" at bounding box center [37, 78] width 56 height 16
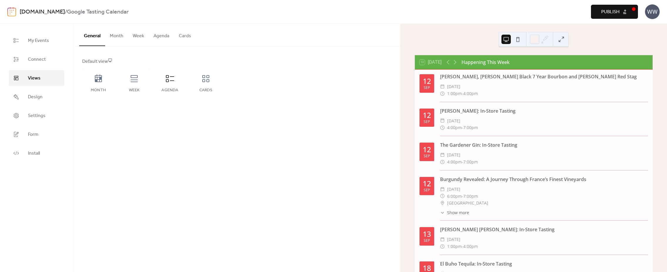
click at [164, 36] on button "Agenda" at bounding box center [161, 35] width 25 height 22
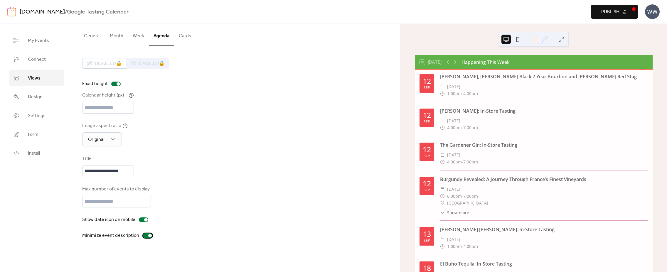
click at [145, 238] on div at bounding box center [147, 236] width 9 height 5
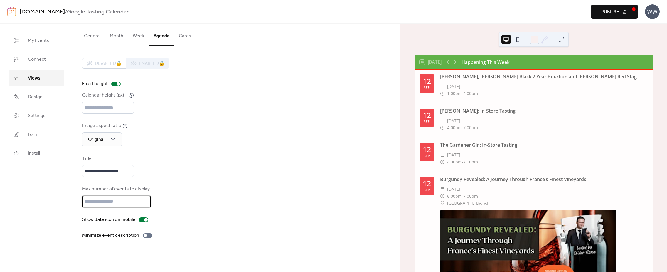
click at [143, 208] on input "*" at bounding box center [116, 202] width 69 height 12
click at [144, 208] on input "*" at bounding box center [116, 202] width 69 height 12
click at [165, 208] on div "Max number of events to display *" at bounding box center [236, 197] width 309 height 22
click at [609, 11] on span "Publish" at bounding box center [611, 12] width 18 height 7
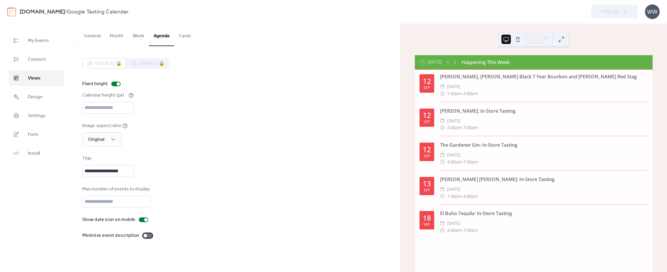
click at [144, 238] on div at bounding box center [146, 236] width 4 height 4
click at [145, 205] on input "*" at bounding box center [116, 202] width 69 height 12
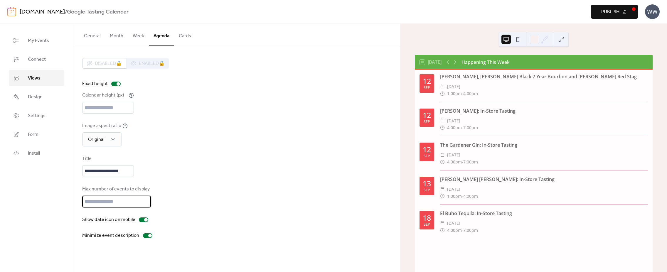
click at [145, 205] on input "*" at bounding box center [116, 202] width 69 height 12
type input "*"
click at [145, 205] on input "*" at bounding box center [116, 202] width 69 height 12
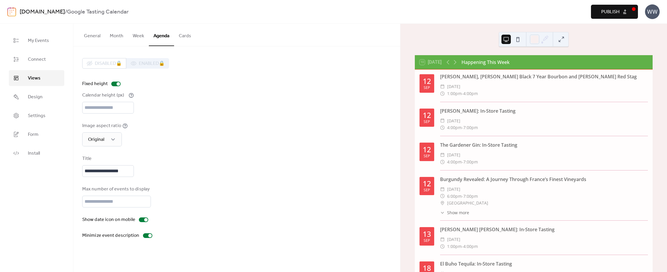
click at [609, 16] on span "Publish" at bounding box center [611, 12] width 18 height 7
click at [39, 94] on span "Design" at bounding box center [35, 97] width 15 height 7
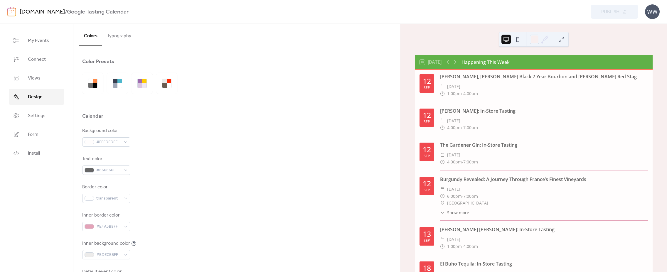
click at [129, 33] on button "Typography" at bounding box center [119, 35] width 34 height 22
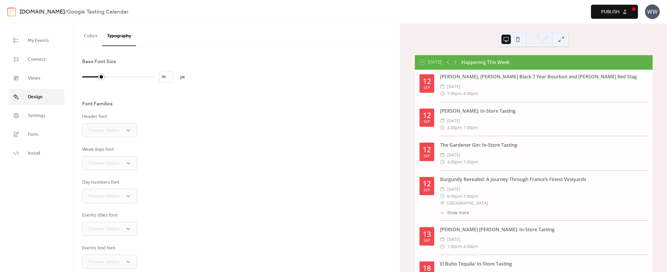
click at [101, 77] on div at bounding box center [101, 77] width 6 height 6
click at [117, 89] on div "Base Font Size ** px Font Families Header font Choose Option Week days font Cho…" at bounding box center [236, 196] width 309 height 277
click at [88, 33] on button "Colors" at bounding box center [90, 35] width 23 height 22
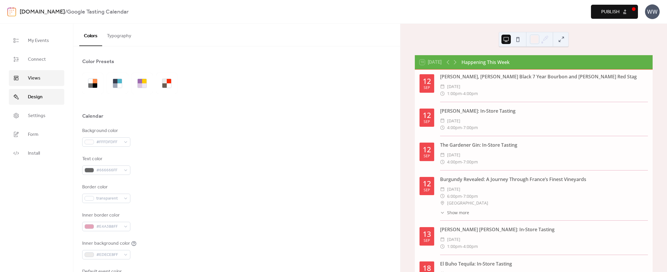
click at [41, 73] on link "Views" at bounding box center [37, 78] width 56 height 16
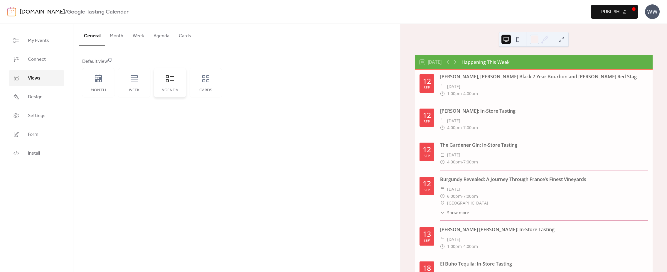
click at [172, 77] on icon at bounding box center [169, 78] width 9 height 9
click at [155, 35] on button "Agenda" at bounding box center [161, 35] width 25 height 22
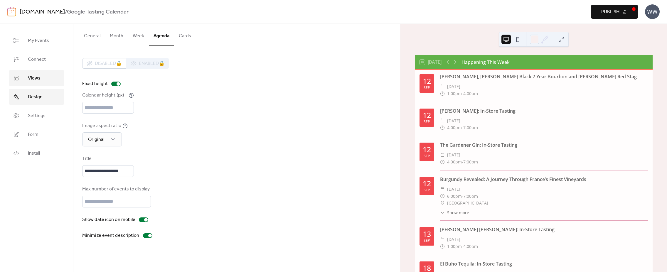
click at [44, 92] on link "Design" at bounding box center [37, 97] width 56 height 16
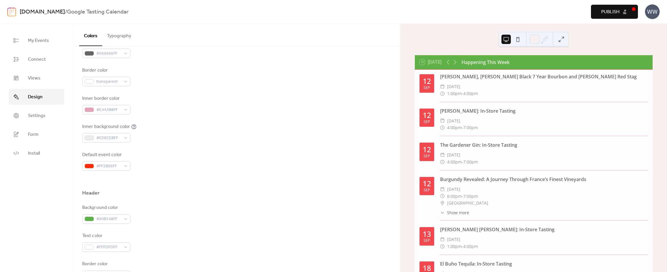
scroll to position [157, 0]
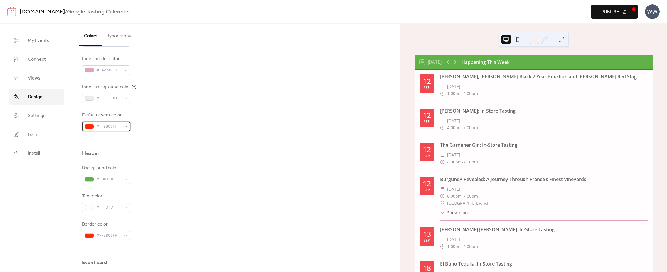
click at [108, 125] on span "#FF2B06FF" at bounding box center [108, 126] width 25 height 7
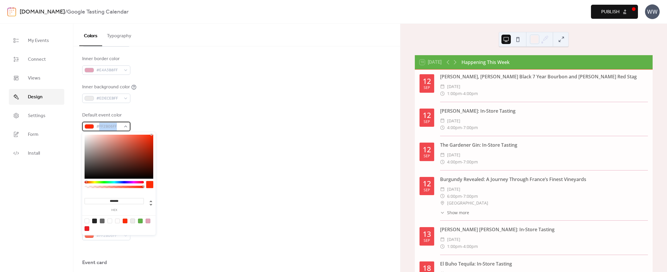
click at [108, 125] on span "#FF2B06FF" at bounding box center [108, 126] width 25 height 7
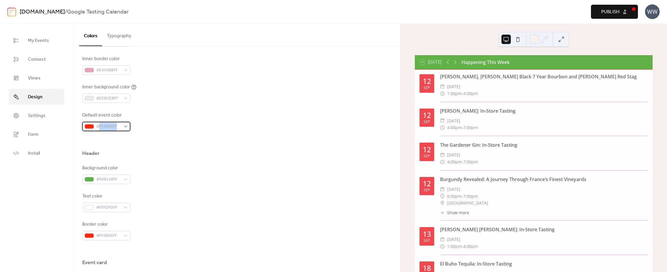
copy span "FF2B06FF"
click at [111, 179] on span "#60B148FF" at bounding box center [108, 179] width 25 height 7
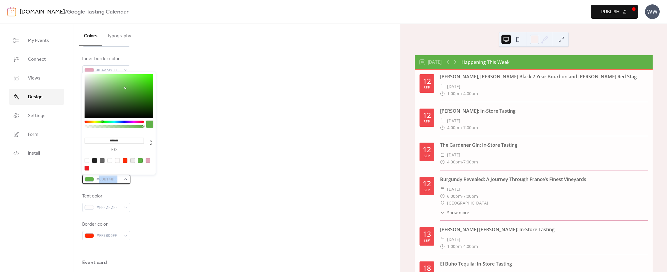
click at [110, 179] on span "#60B148FF" at bounding box center [108, 179] width 25 height 7
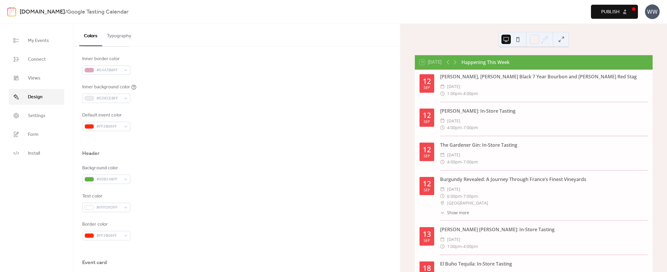
click at [177, 186] on div "Background color #60B148FF Text color #FFFDFDFF Border color #FF2B06FF" at bounding box center [236, 203] width 309 height 76
click at [127, 180] on div "#60B148FF" at bounding box center [106, 179] width 48 height 9
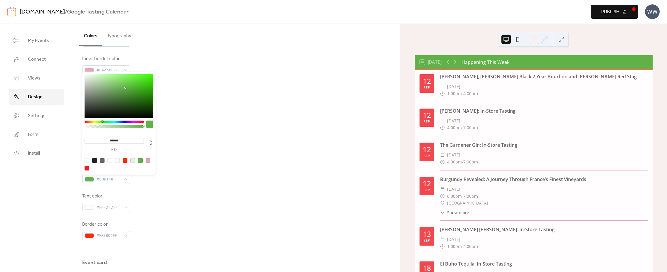
click at [130, 140] on input "*******" at bounding box center [114, 141] width 59 height 6
paste input "**"
type input "*********"
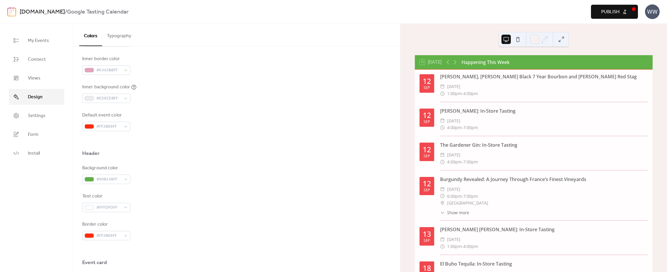
click at [173, 172] on div "Background color #60B148FF" at bounding box center [236, 174] width 309 height 19
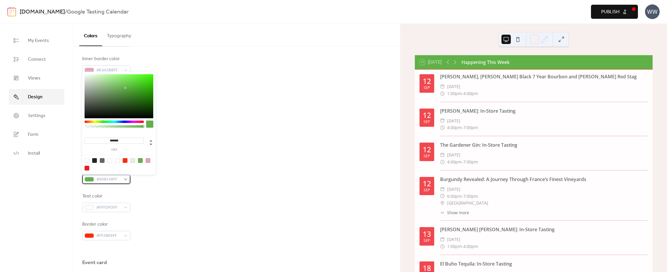
click at [109, 177] on span "#60B148FF" at bounding box center [108, 179] width 25 height 7
click at [117, 141] on input "*******" at bounding box center [114, 141] width 59 height 6
paste input "**"
type input "*********"
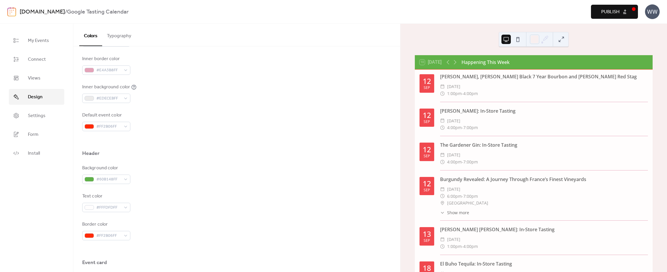
click at [176, 155] on div "Header" at bounding box center [236, 155] width 309 height 10
click at [129, 179] on div "#60B148FF" at bounding box center [106, 179] width 48 height 9
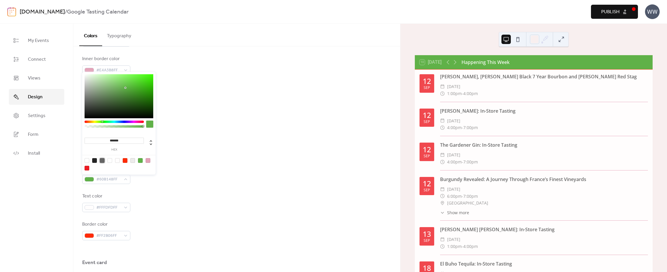
click at [101, 160] on div at bounding box center [102, 160] width 5 height 5
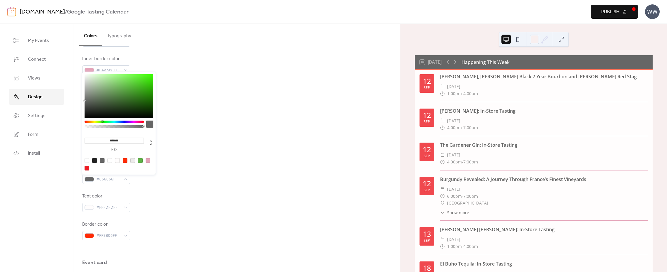
click at [97, 160] on div at bounding box center [119, 164] width 75 height 19
click at [88, 167] on div at bounding box center [87, 168] width 5 height 5
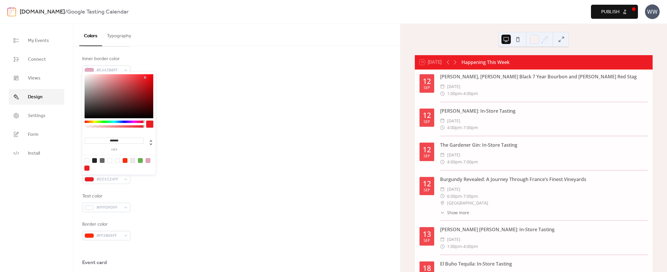
click at [87, 167] on div at bounding box center [87, 168] width 5 height 5
click at [95, 162] on div at bounding box center [94, 160] width 5 height 5
type input "*******"
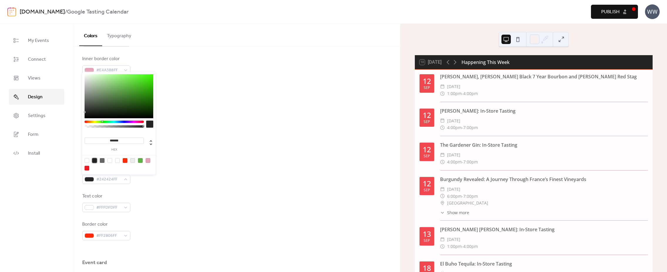
click at [201, 202] on div "Text color #FFFDFDFF" at bounding box center [236, 202] width 309 height 19
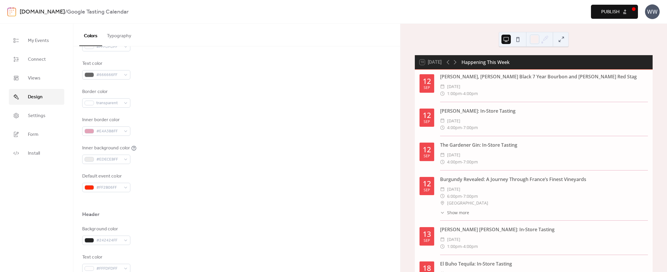
scroll to position [97, 0]
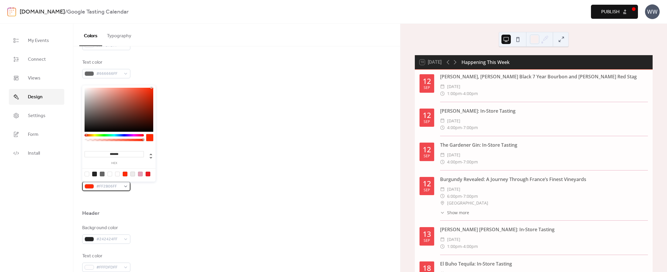
click at [105, 182] on div "#FF2B06FF" at bounding box center [106, 186] width 48 height 9
click at [95, 174] on div at bounding box center [94, 174] width 5 height 5
click at [94, 175] on div at bounding box center [94, 174] width 5 height 5
click at [140, 174] on div at bounding box center [140, 174] width 5 height 5
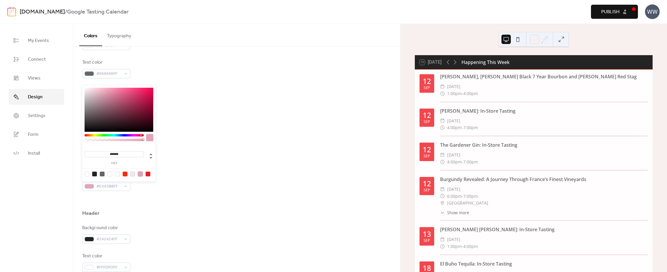
click at [132, 175] on div at bounding box center [132, 174] width 5 height 5
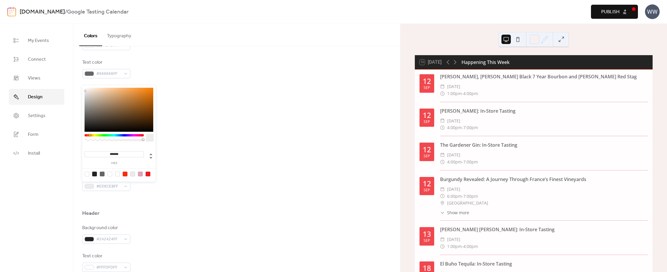
click at [119, 175] on div at bounding box center [117, 174] width 5 height 5
click at [130, 174] on div at bounding box center [119, 174] width 75 height 11
click at [125, 175] on div at bounding box center [125, 174] width 5 height 5
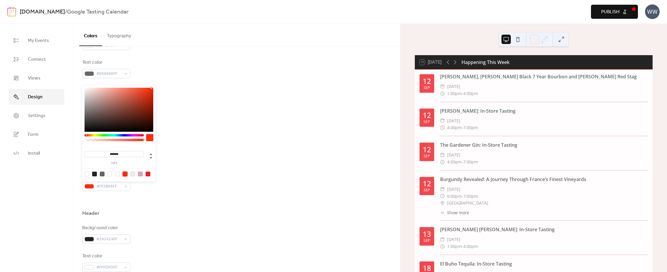
click at [101, 174] on div at bounding box center [102, 174] width 5 height 5
type input "*******"
click at [183, 179] on div "Default event color #666666FF" at bounding box center [236, 181] width 309 height 19
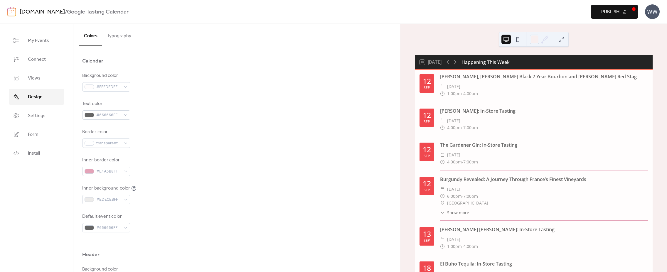
scroll to position [15, 0]
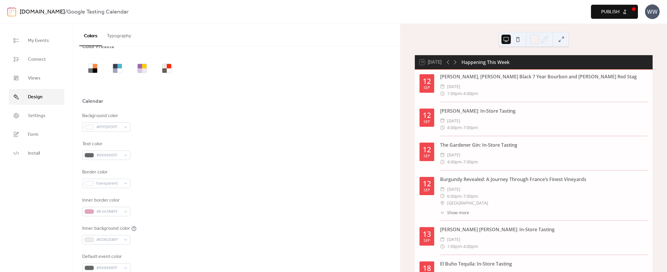
click at [41, 14] on link "[DOMAIN_NAME]" at bounding box center [42, 11] width 45 height 11
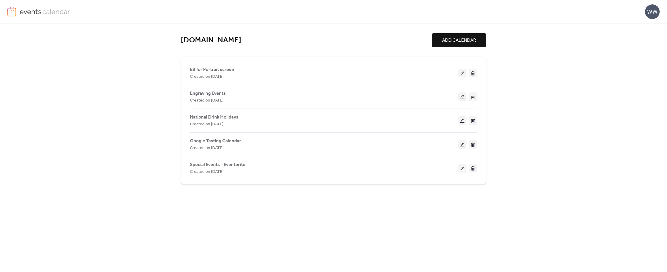
click at [466, 120] on button at bounding box center [463, 120] width 8 height 9
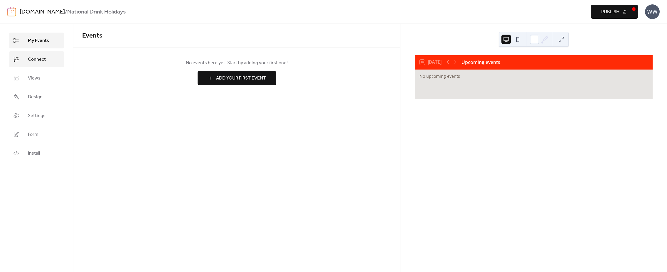
click at [44, 63] on span "Connect" at bounding box center [37, 59] width 18 height 7
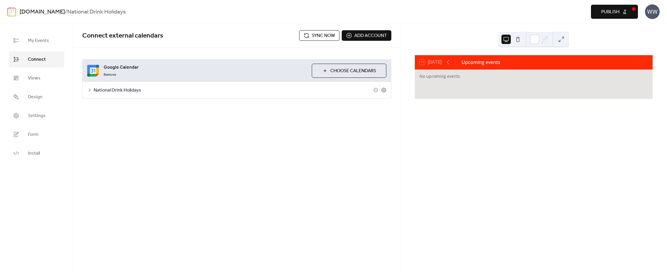
click at [319, 38] on span "Sync now" at bounding box center [323, 35] width 23 height 7
click at [248, 96] on div "National Drink Holidays" at bounding box center [237, 90] width 309 height 16
click at [249, 93] on span "National Drink Holidays" at bounding box center [234, 90] width 280 height 7
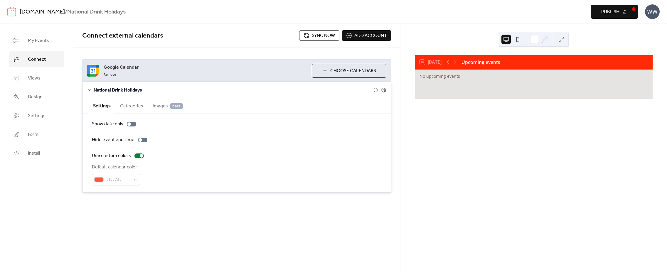
click at [137, 107] on button "Categories" at bounding box center [131, 105] width 33 height 14
click at [154, 106] on span "Images beta" at bounding box center [168, 106] width 30 height 7
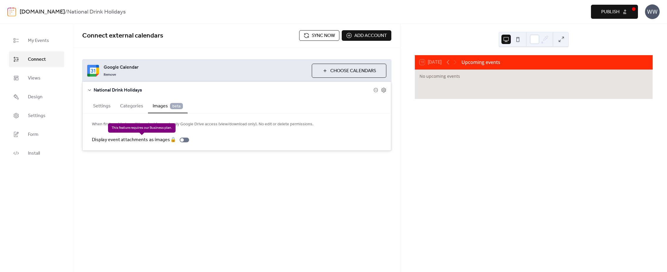
click at [186, 142] on div "Display event attachments as images 🔒" at bounding box center [142, 140] width 100 height 7
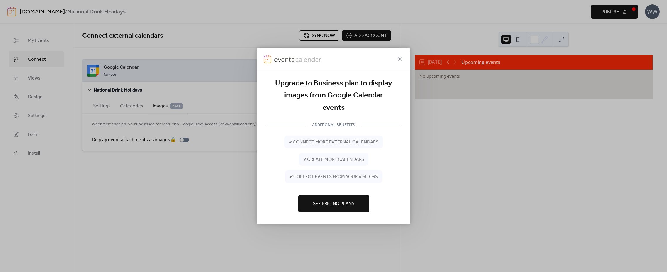
click at [318, 198] on button "See Pricing Plans" at bounding box center [333, 204] width 71 height 18
